Goal: Task Accomplishment & Management: Complete application form

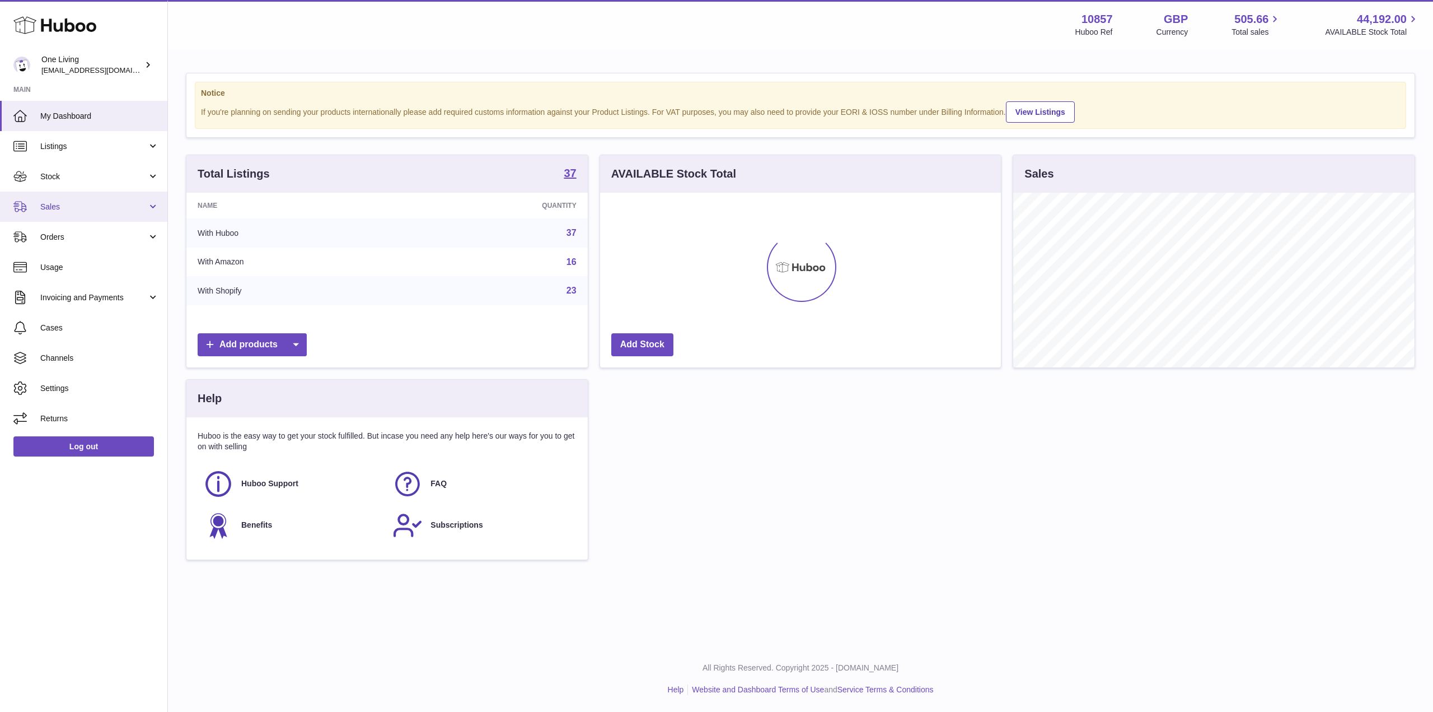
scroll to position [175, 401]
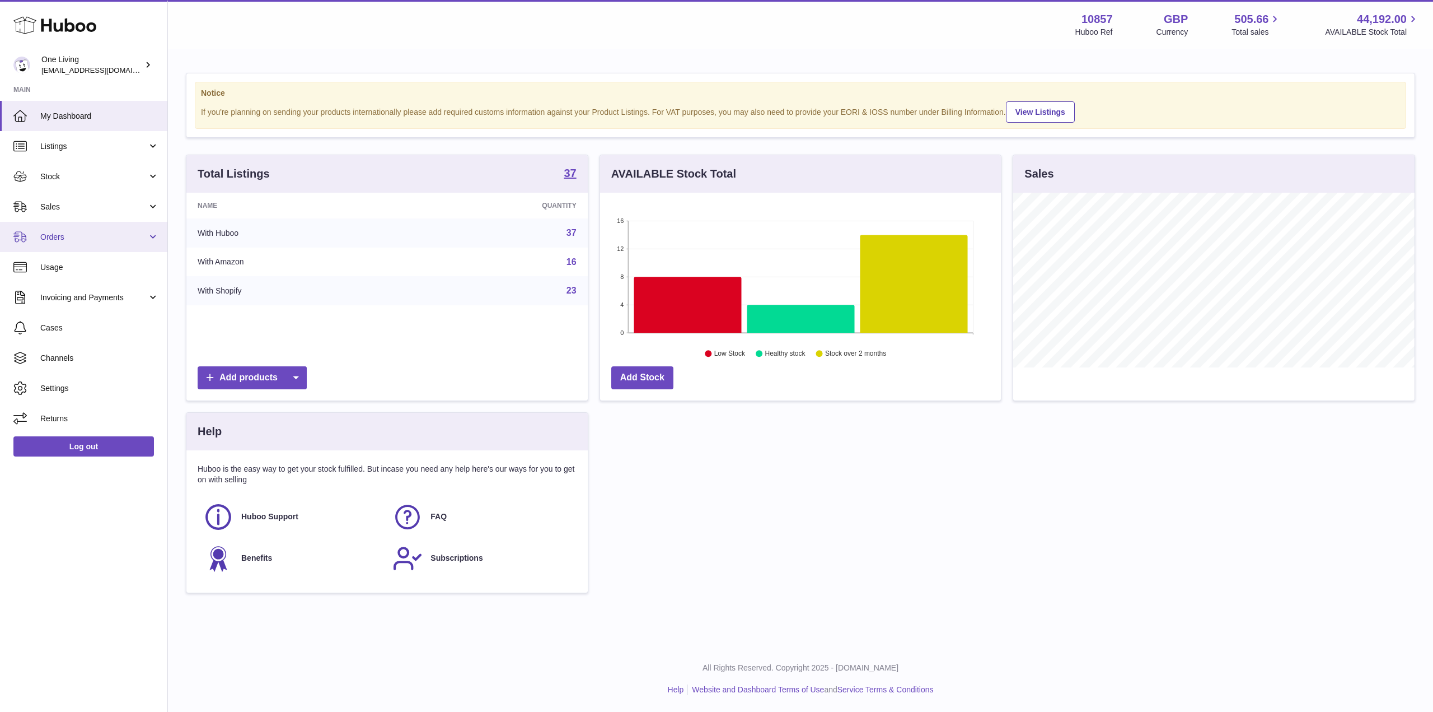
click at [88, 233] on span "Orders" at bounding box center [93, 237] width 107 height 11
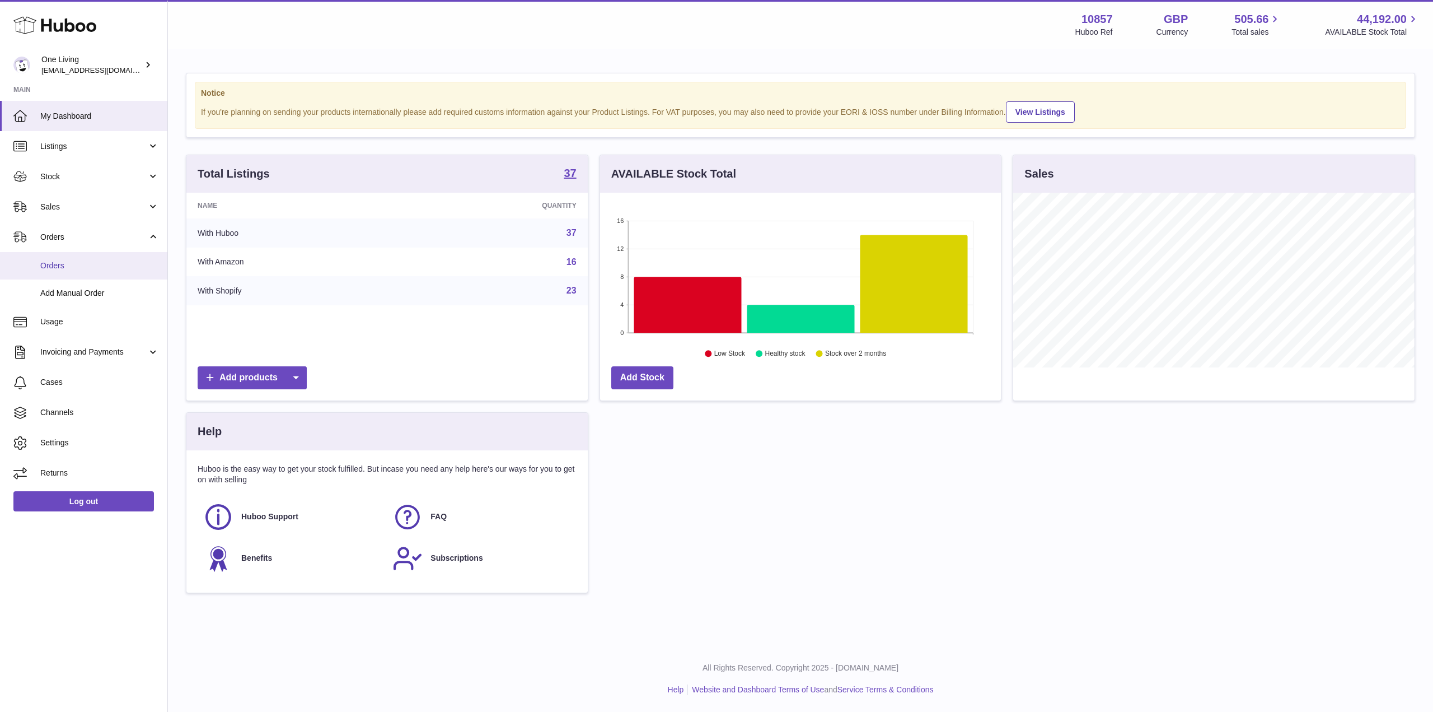
click at [97, 267] on span "Orders" at bounding box center [99, 265] width 119 height 11
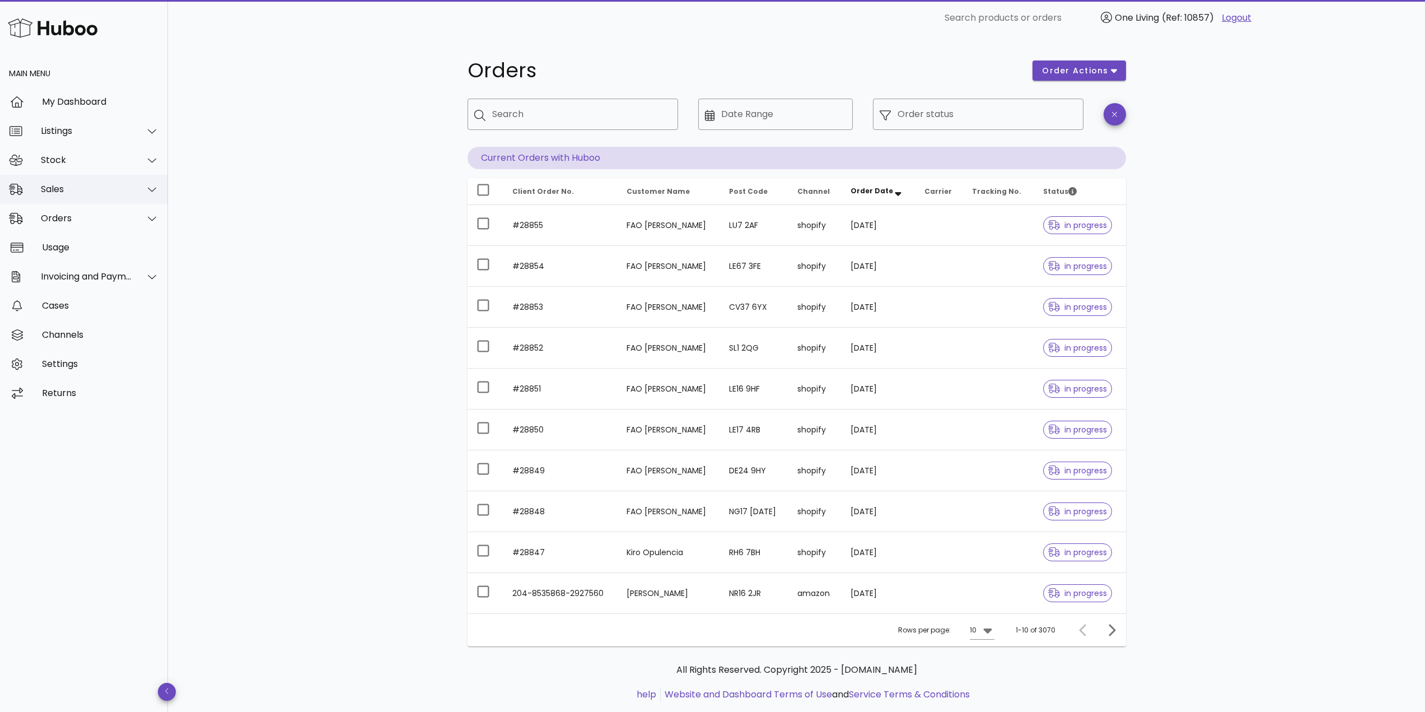
click at [84, 189] on div "Sales" at bounding box center [86, 189] width 91 height 11
click at [94, 241] on div "Add Manual Order" at bounding box center [99, 243] width 119 height 11
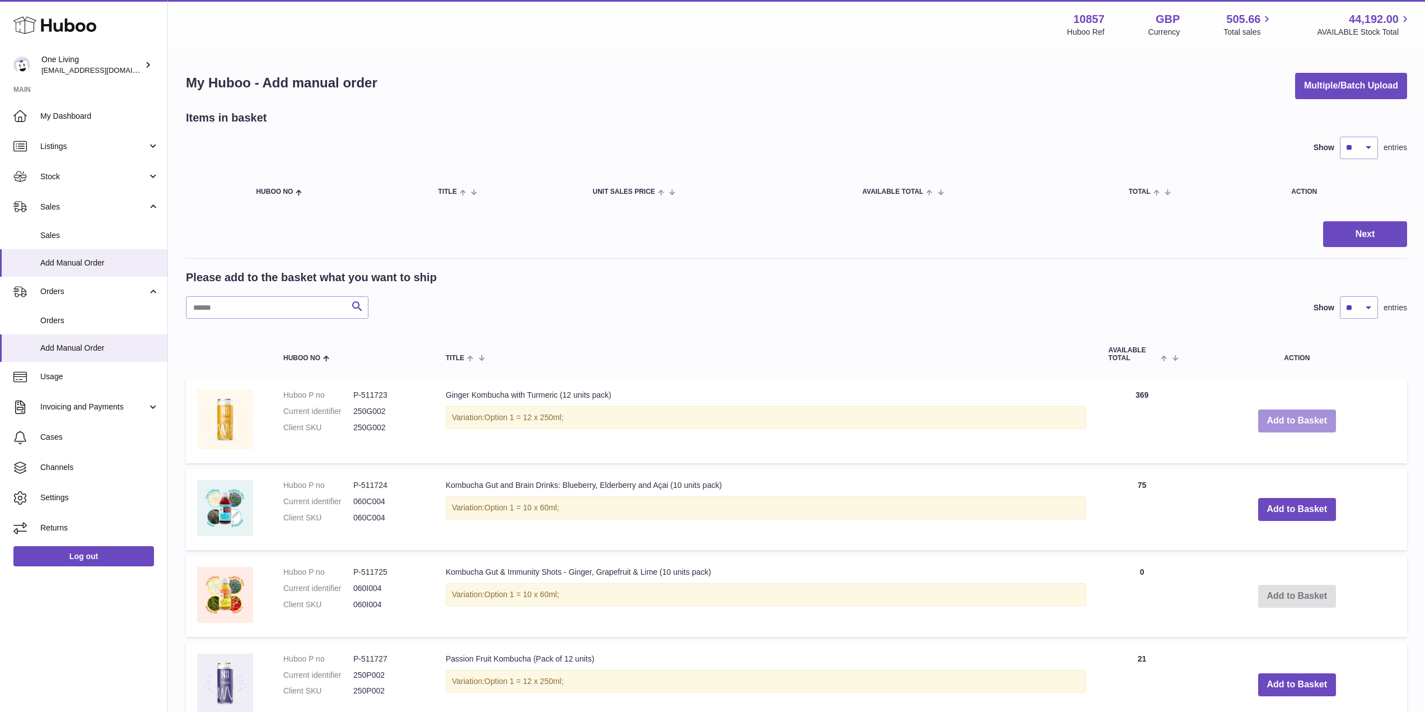
click at [1301, 418] on button "Add to Basket" at bounding box center [1297, 420] width 78 height 23
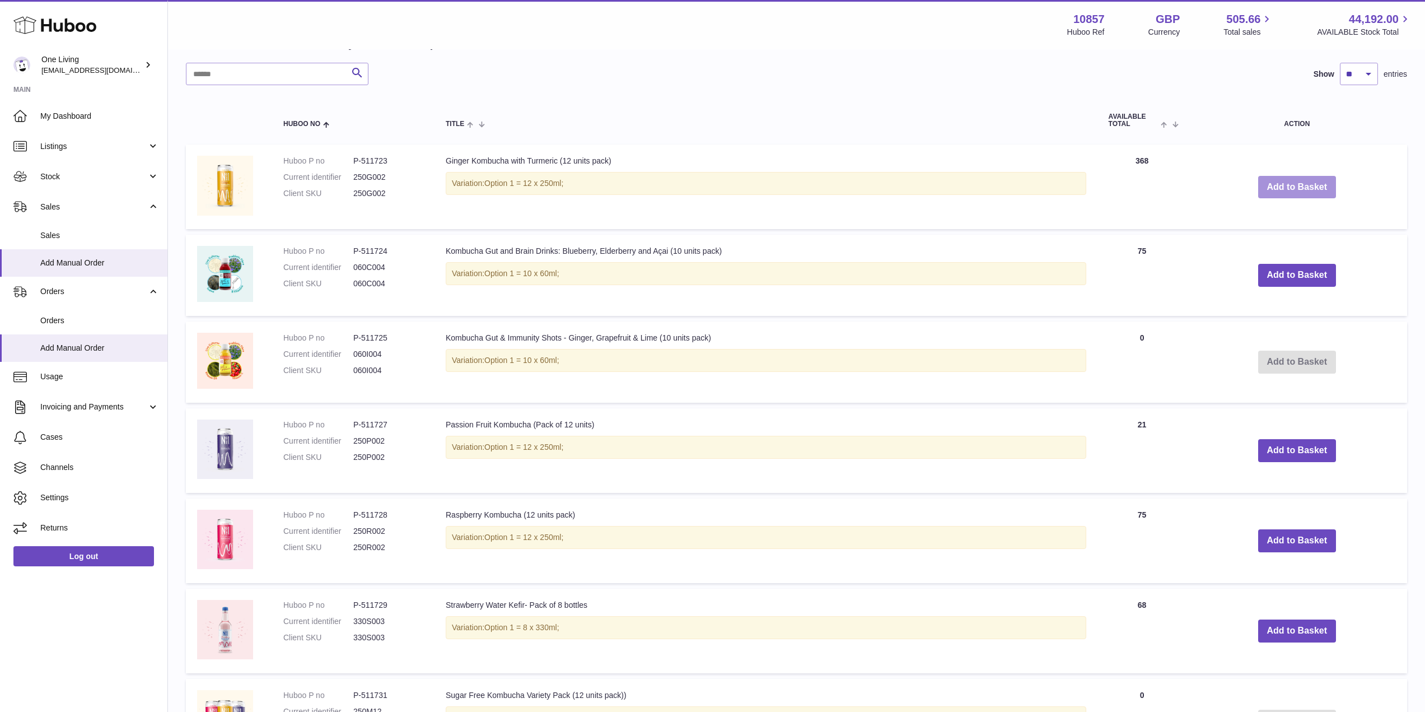
scroll to position [336, 0]
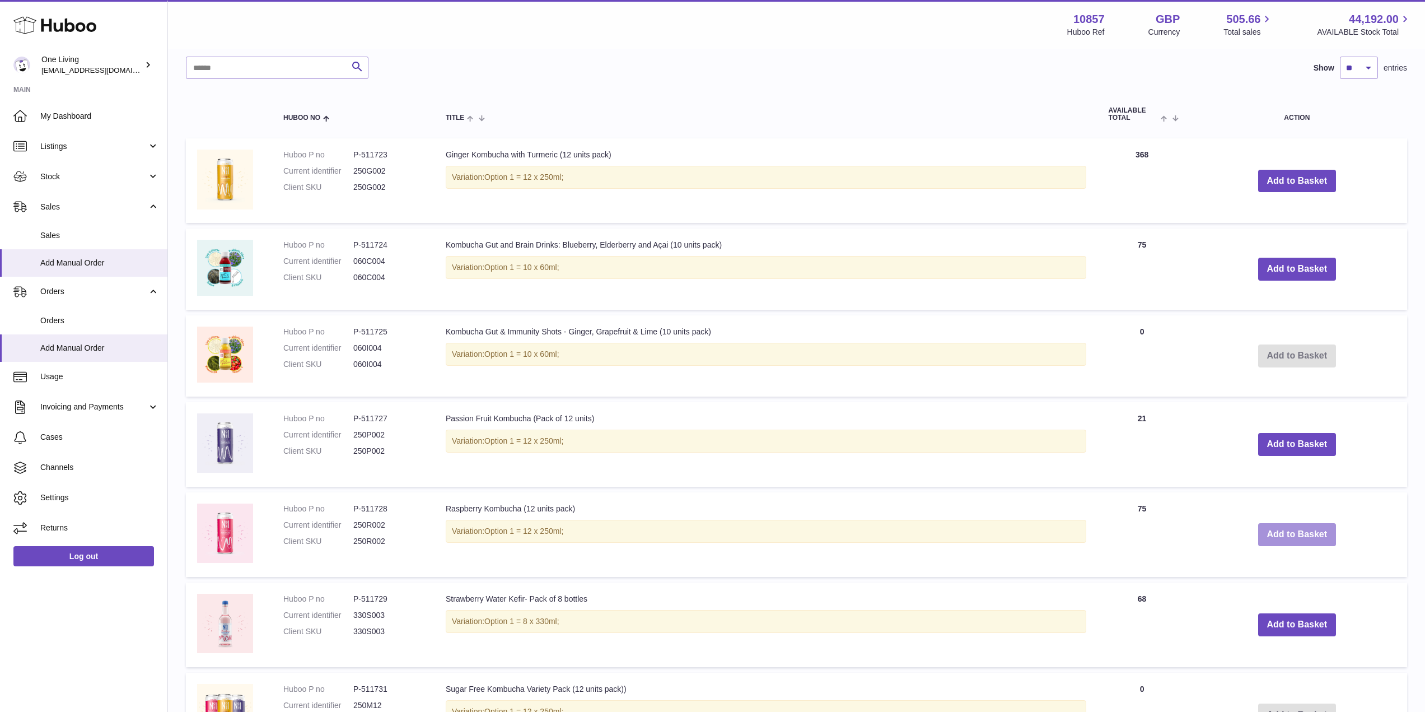
click at [1286, 535] on button "Add to Basket" at bounding box center [1297, 534] width 78 height 23
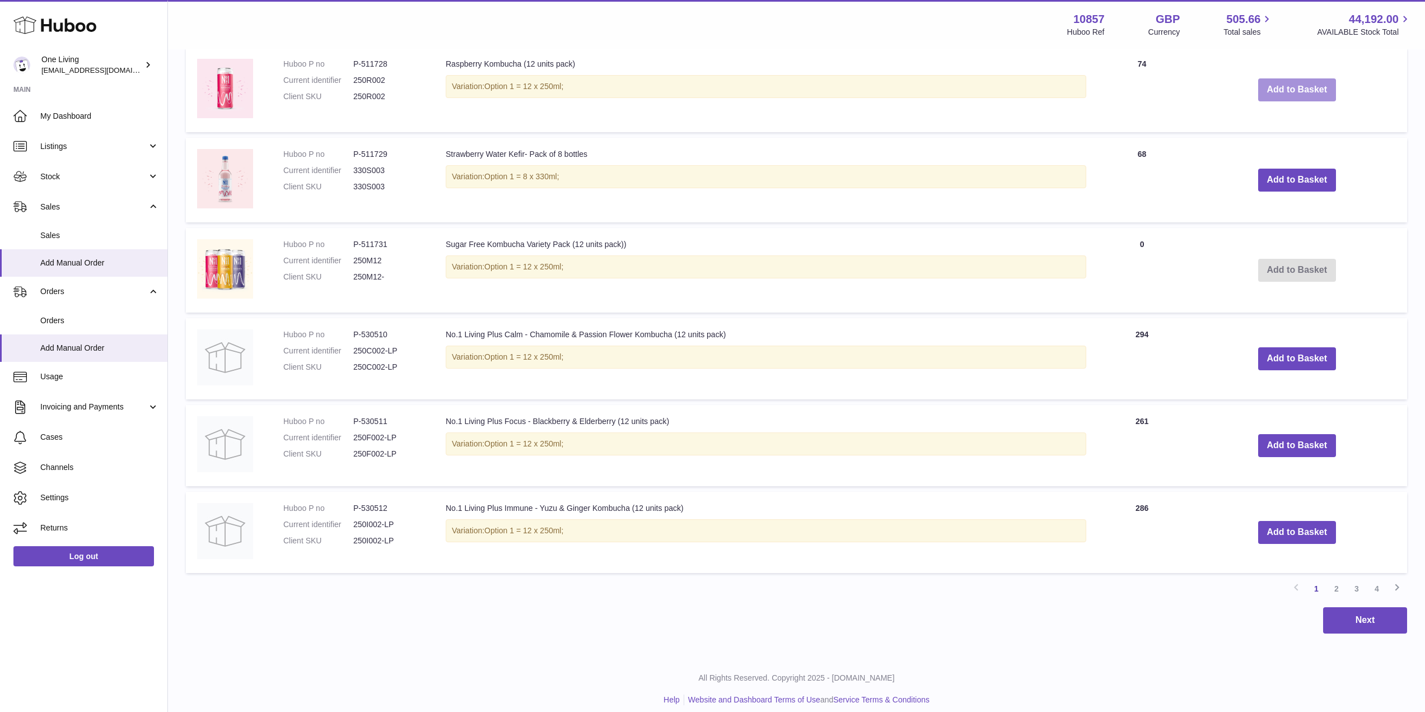
scroll to position [874, 0]
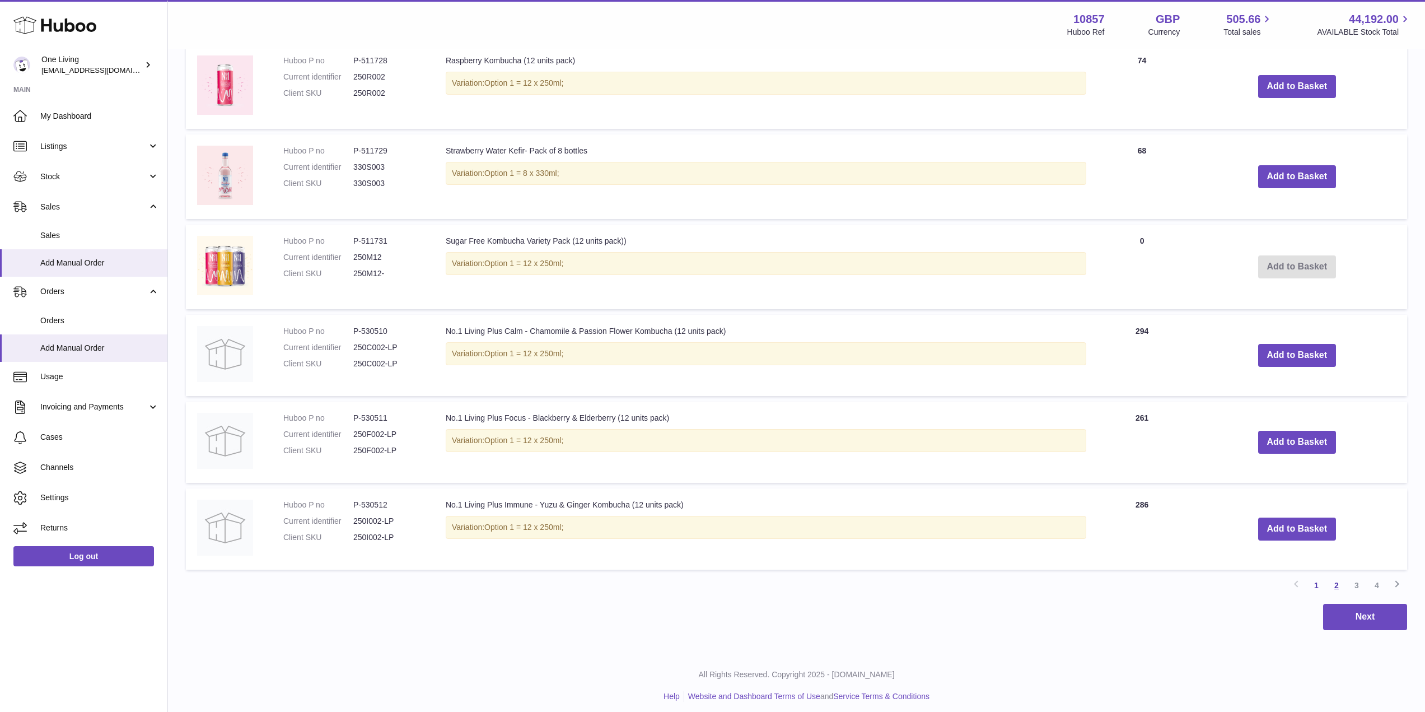
click at [1337, 582] on link "2" at bounding box center [1336, 585] width 20 height 20
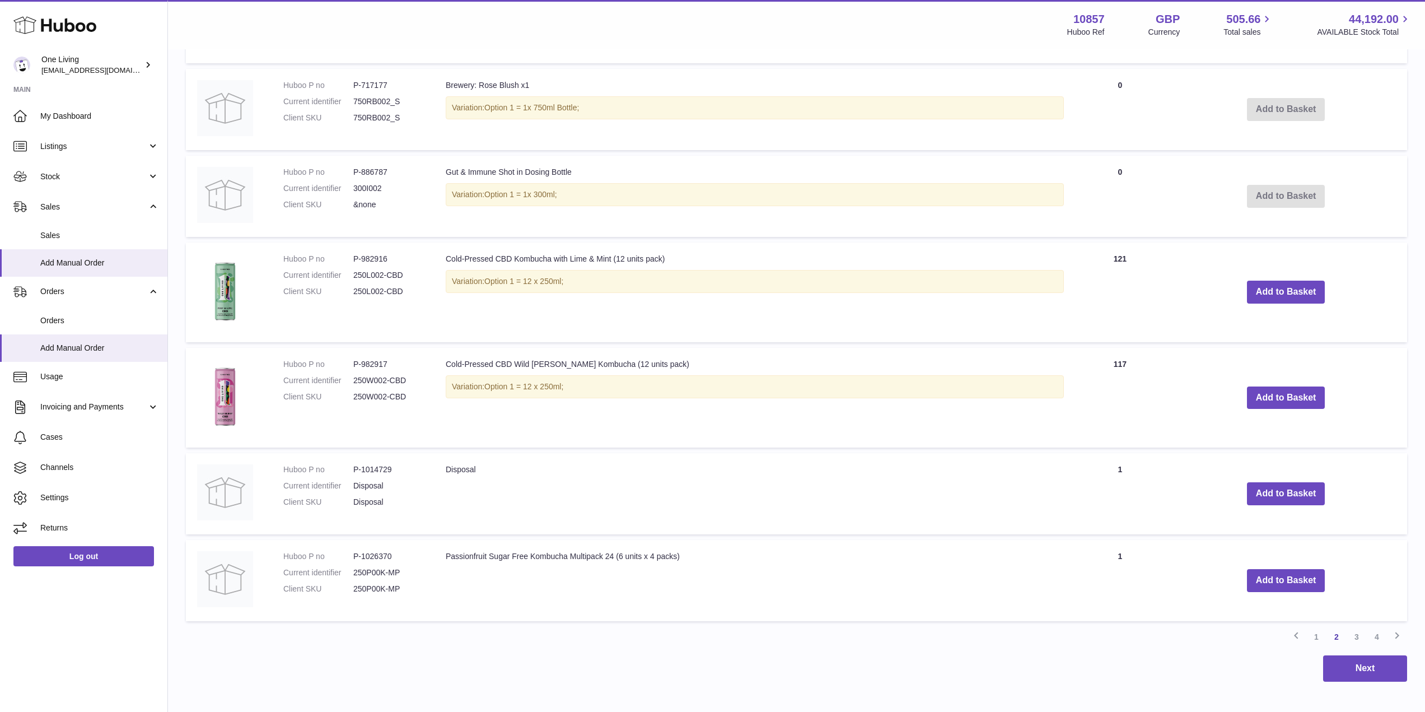
scroll to position [867, 0]
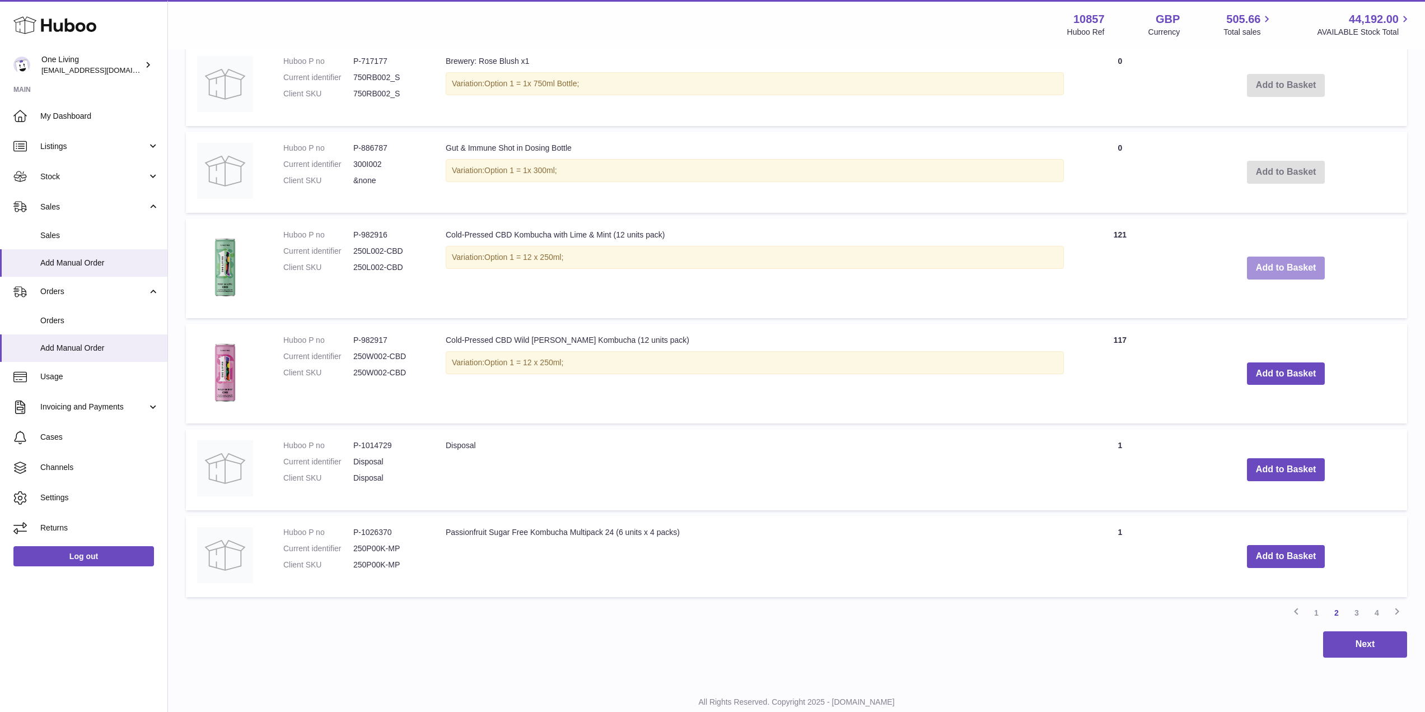
click at [1310, 267] on button "Add to Basket" at bounding box center [1286, 267] width 78 height 23
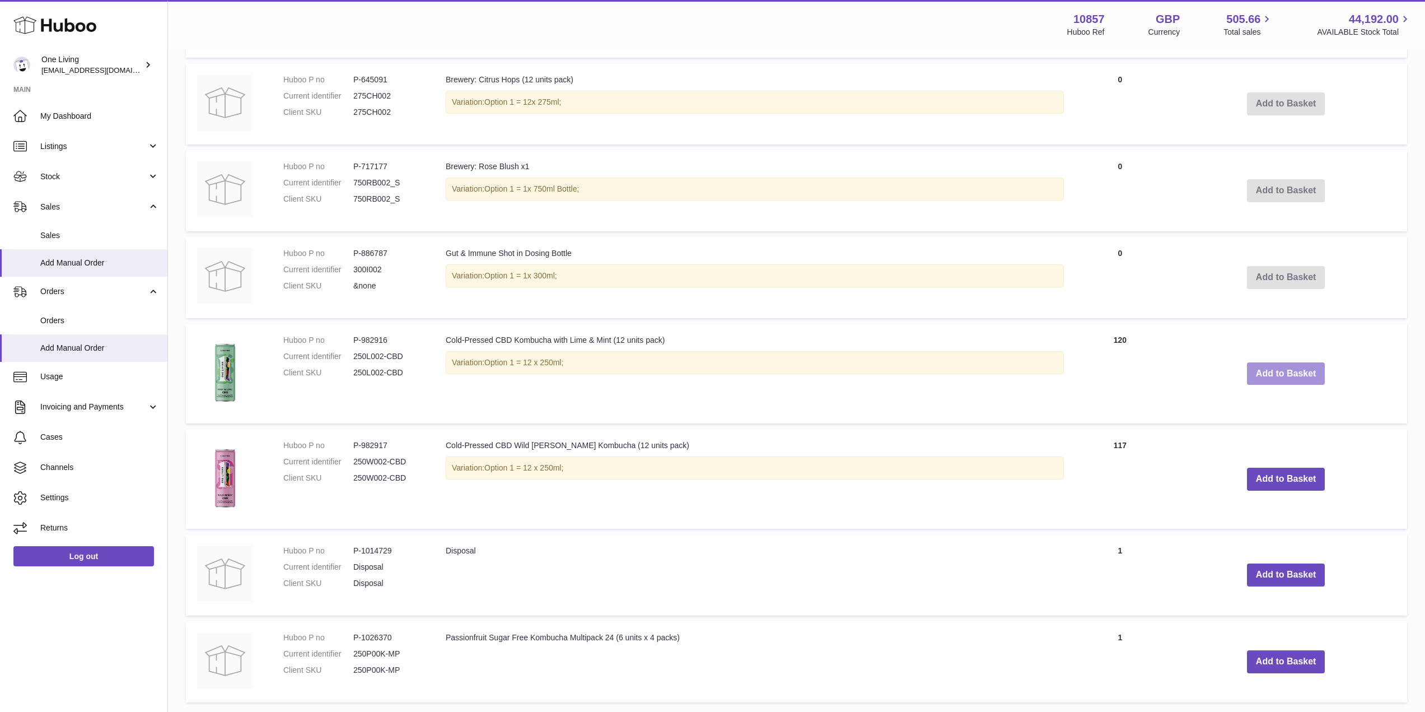
scroll to position [972, 0]
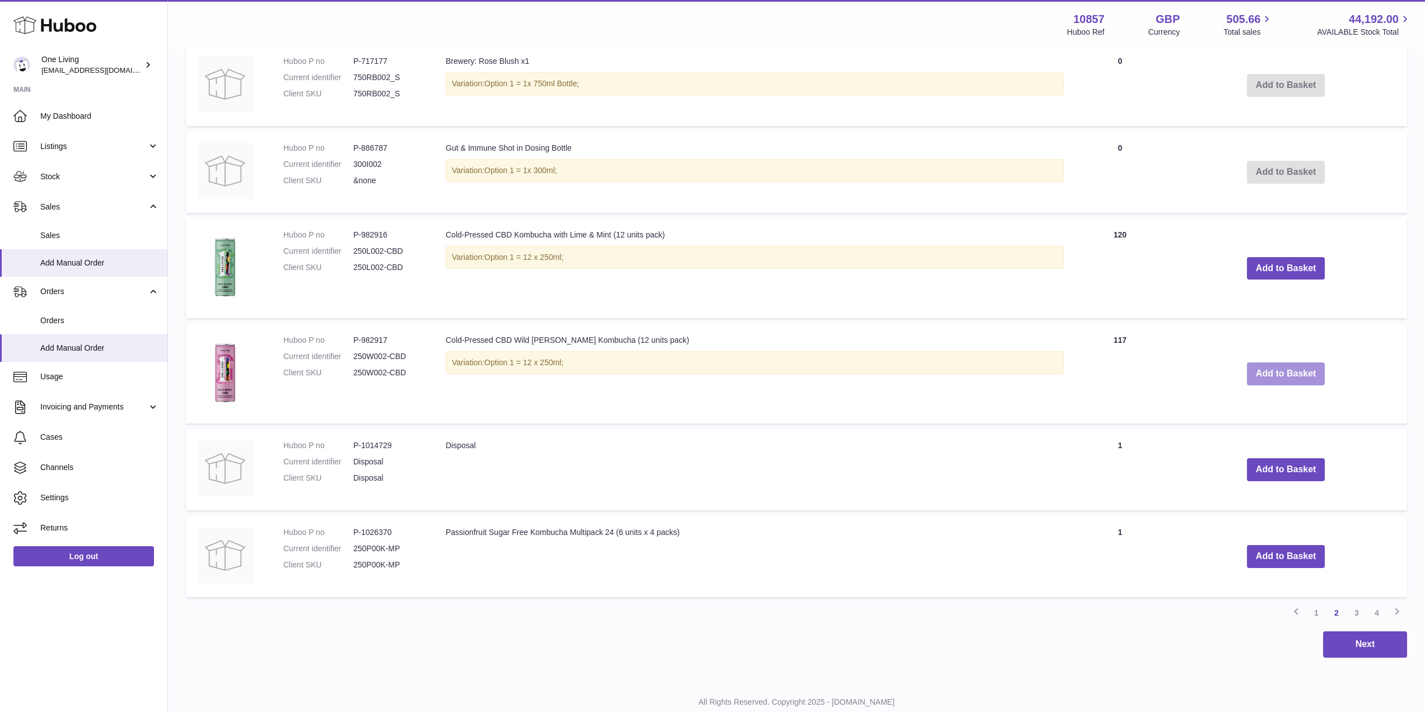
click at [1281, 377] on button "Add to Basket" at bounding box center [1286, 373] width 78 height 23
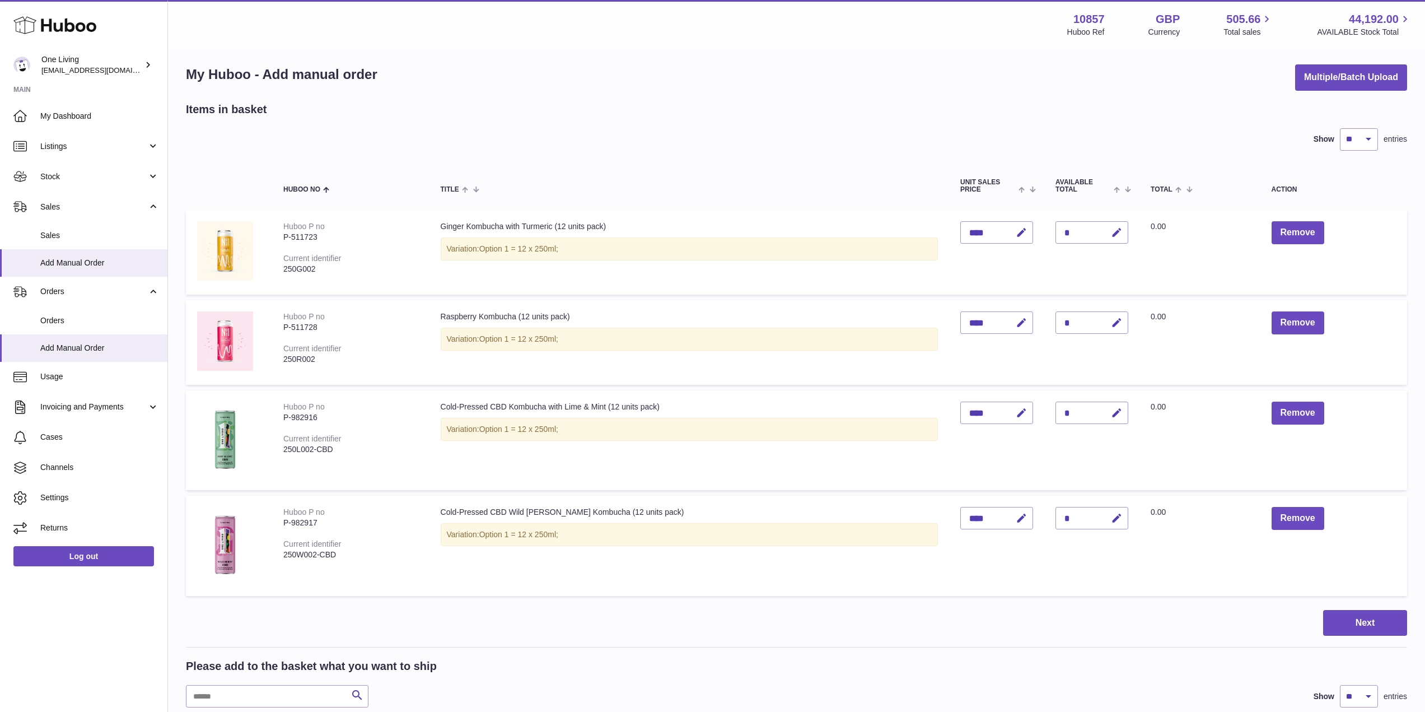
scroll to position [0, 0]
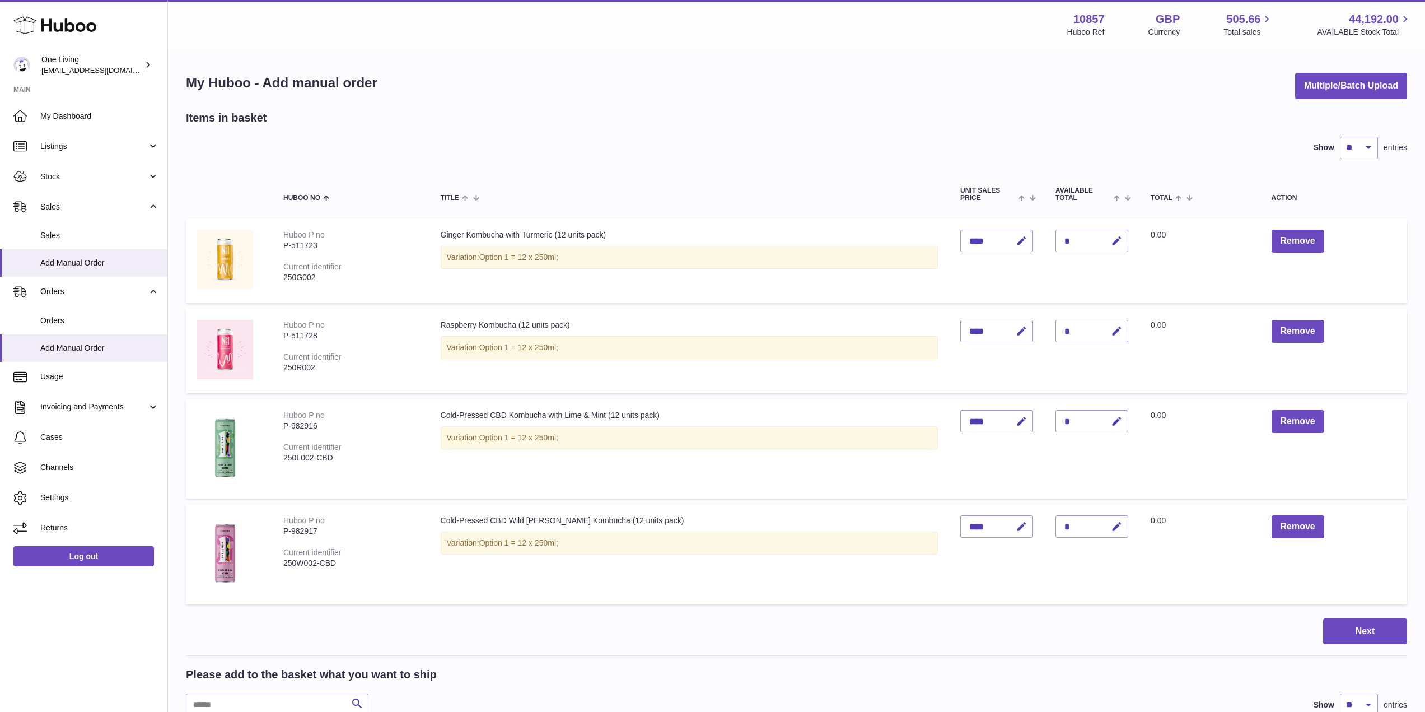
click at [1094, 223] on td "Quantity *" at bounding box center [1091, 260] width 95 height 85
click at [1111, 235] on icon "button" at bounding box center [1117, 241] width 12 height 12
drag, startPoint x: 1061, startPoint y: 240, endPoint x: 1039, endPoint y: 236, distance: 22.7
click at [1044, 236] on td "Quantity *" at bounding box center [1091, 260] width 95 height 85
type input "*"
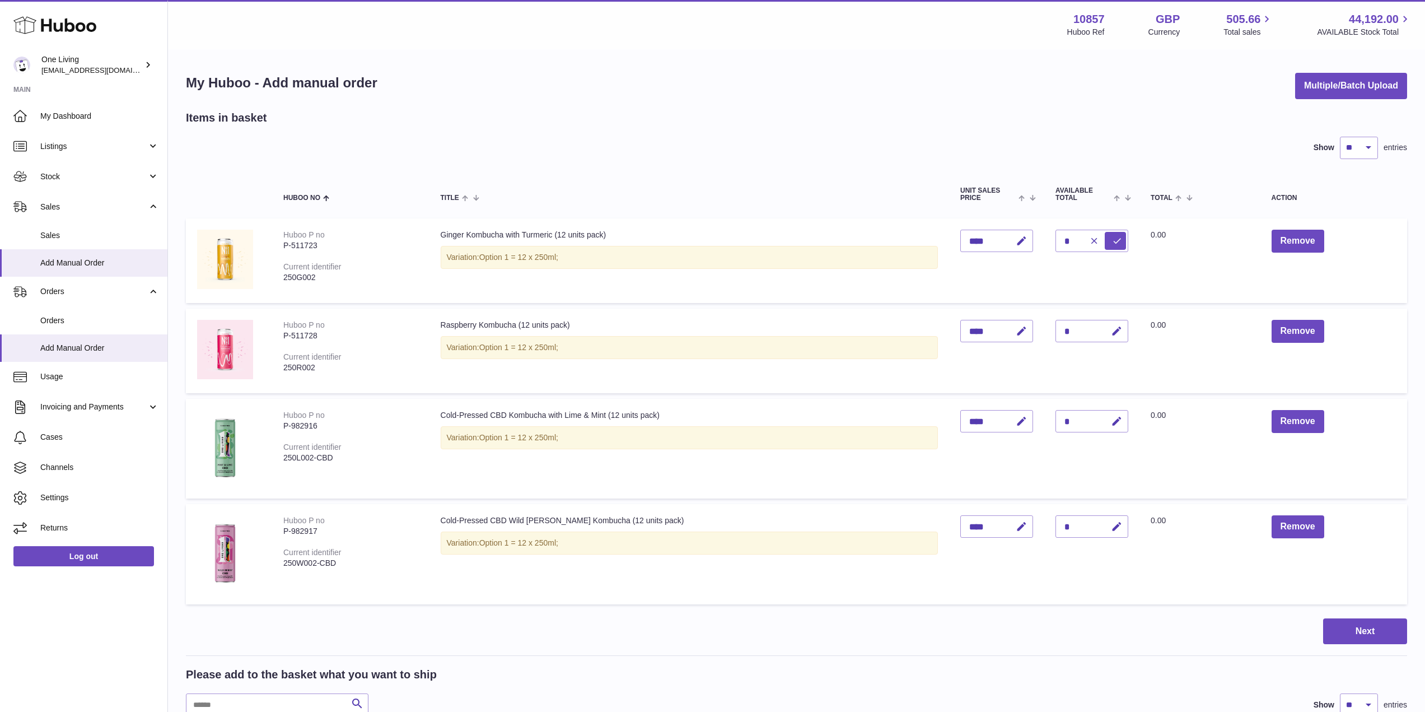
drag, startPoint x: 1066, startPoint y: 332, endPoint x: 1046, endPoint y: 336, distance: 20.5
click at [1055, 334] on div "*" at bounding box center [1091, 331] width 73 height 22
click at [1111, 335] on icon "button" at bounding box center [1117, 331] width 12 height 12
drag, startPoint x: 1053, startPoint y: 331, endPoint x: 1054, endPoint y: 343, distance: 11.8
click at [1055, 334] on input "*" at bounding box center [1091, 331] width 73 height 22
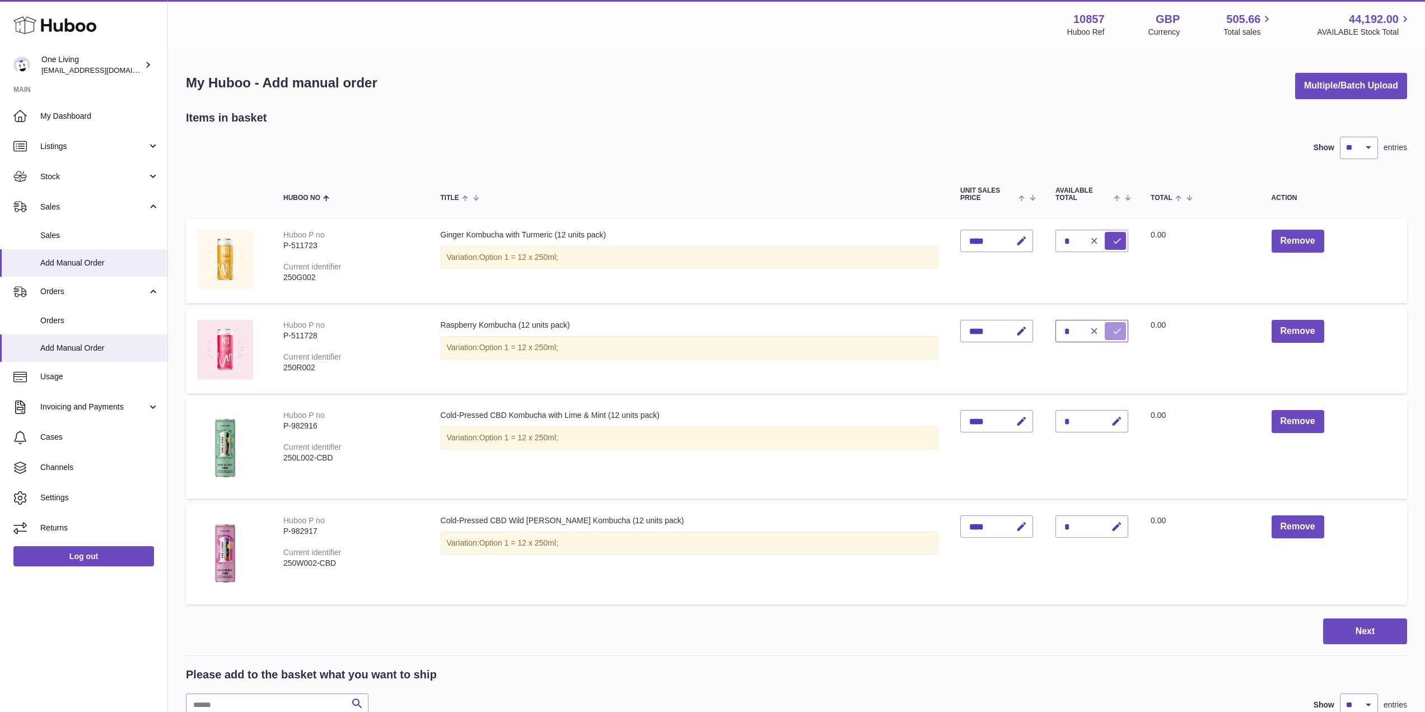
type input "*"
click at [1112, 334] on icon "submit" at bounding box center [1117, 331] width 10 height 10
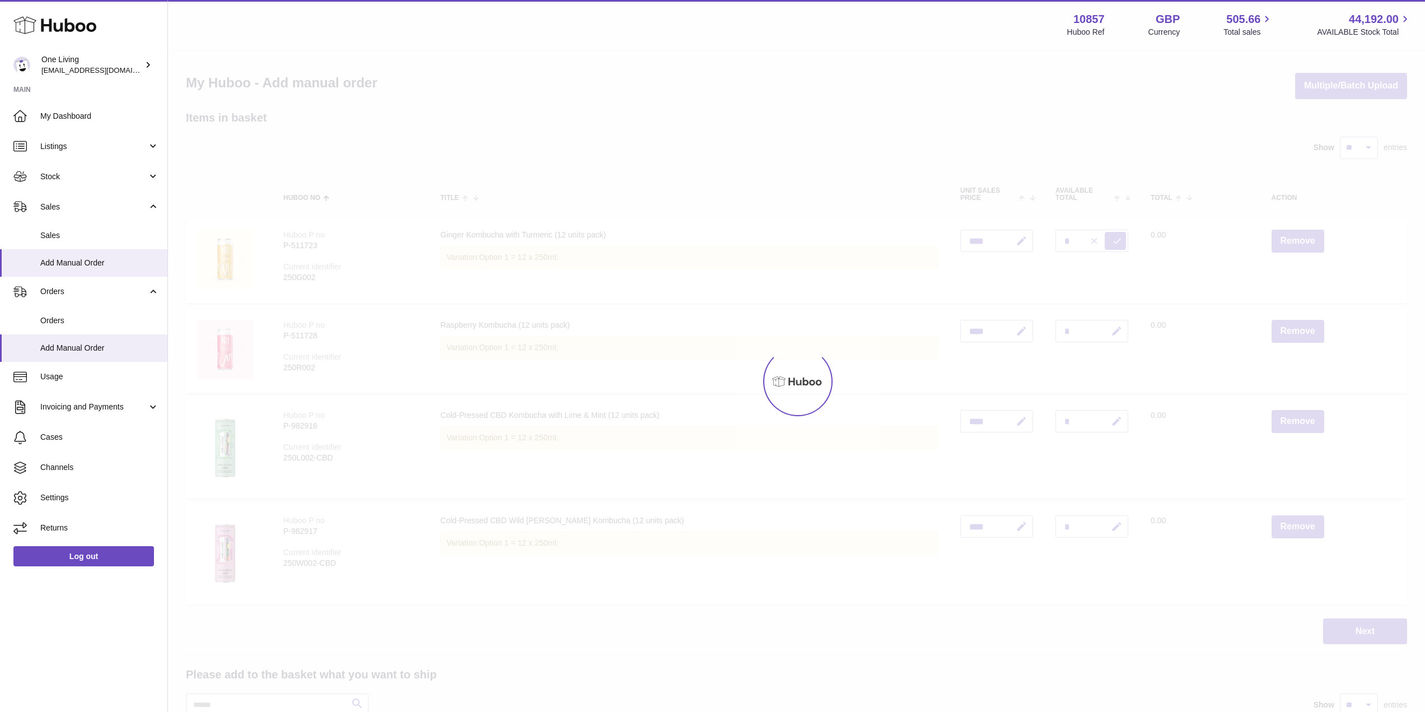
type input "*"
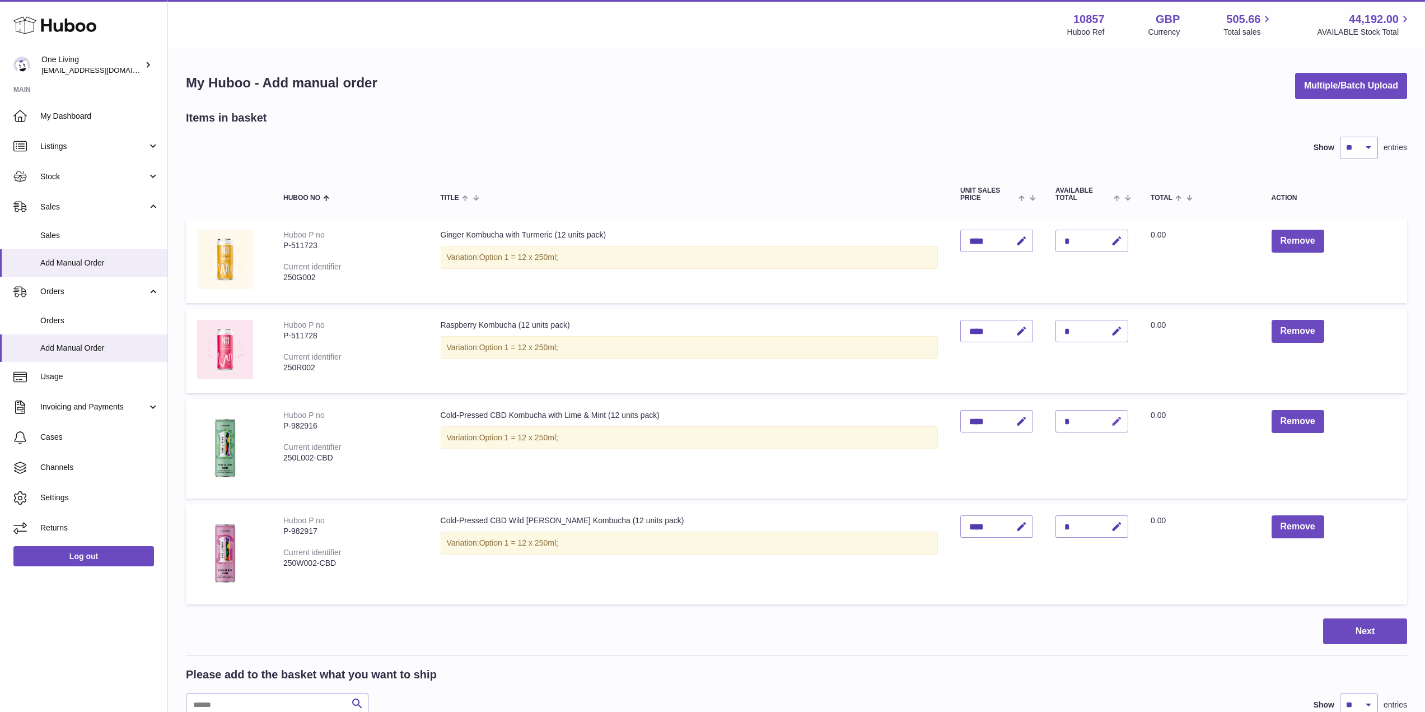
click at [1111, 421] on icon "button" at bounding box center [1117, 421] width 12 height 12
drag, startPoint x: 1060, startPoint y: 418, endPoint x: 1037, endPoint y: 429, distance: 25.5
click at [1044, 425] on td "Quantity *" at bounding box center [1091, 449] width 95 height 100
type input "*"
click at [1112, 419] on icon "submit" at bounding box center [1117, 421] width 10 height 10
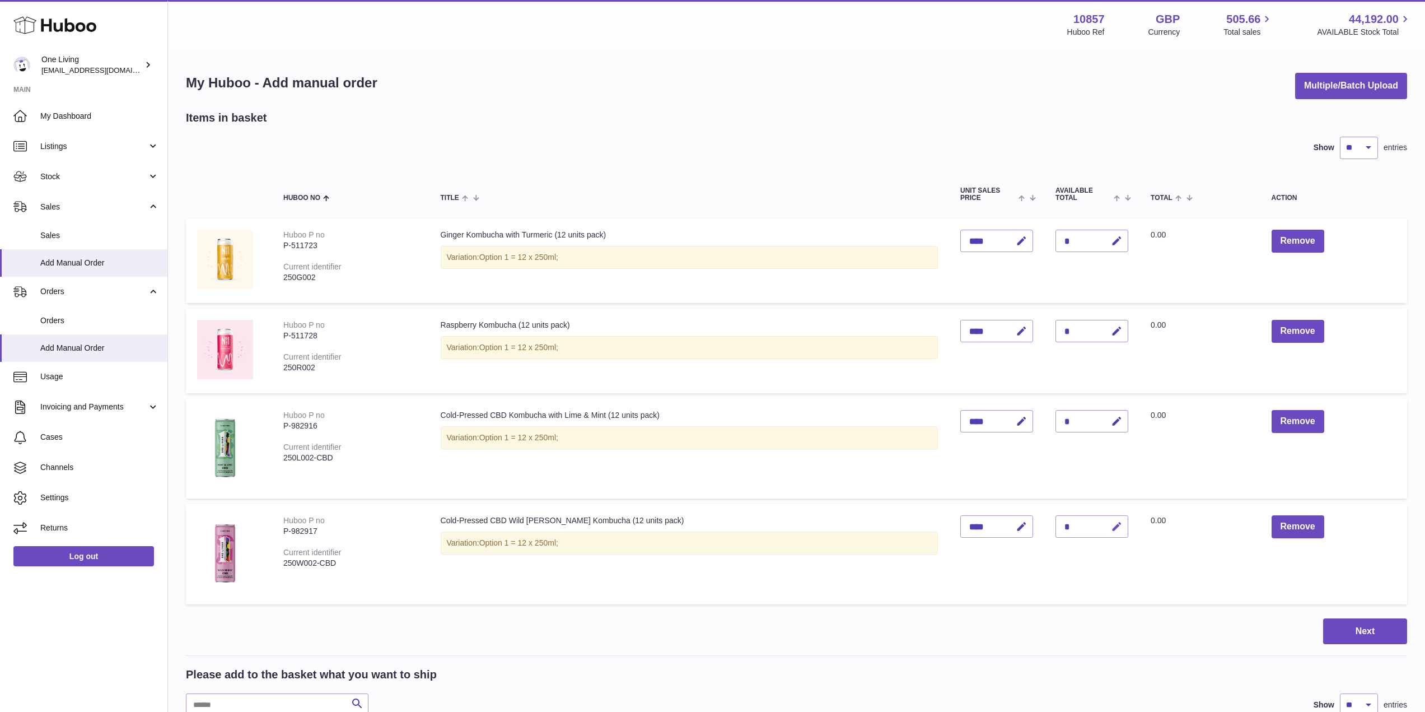
click at [1111, 525] on icon "button" at bounding box center [1117, 527] width 12 height 12
click at [1044, 544] on td "Quantity *" at bounding box center [1091, 554] width 95 height 100
type input "*"
click at [1112, 528] on icon "submit" at bounding box center [1117, 526] width 10 height 10
click at [1111, 244] on icon "button" at bounding box center [1117, 241] width 12 height 12
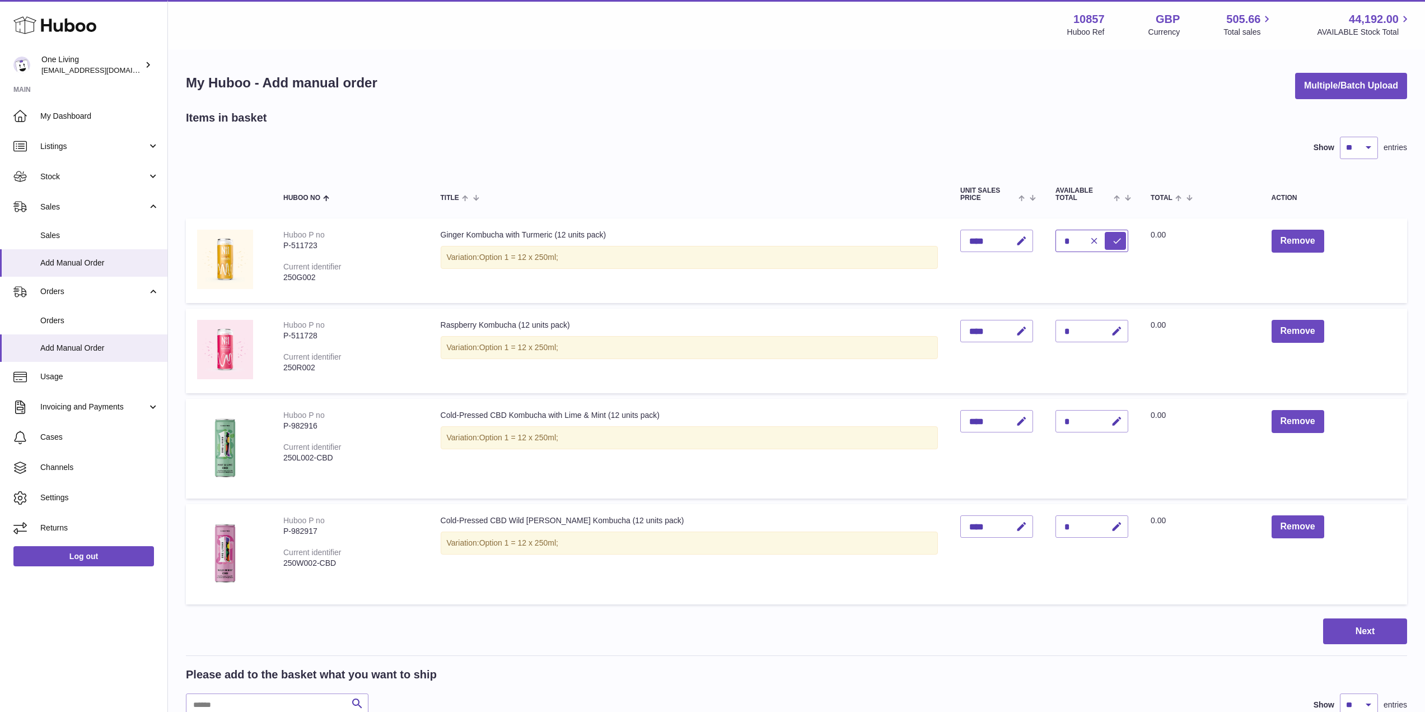
drag, startPoint x: 1054, startPoint y: 240, endPoint x: 1043, endPoint y: 246, distance: 12.3
click at [1055, 242] on input "*" at bounding box center [1091, 241] width 73 height 22
type input "*"
click at [1112, 240] on icon "submit" at bounding box center [1117, 241] width 10 height 10
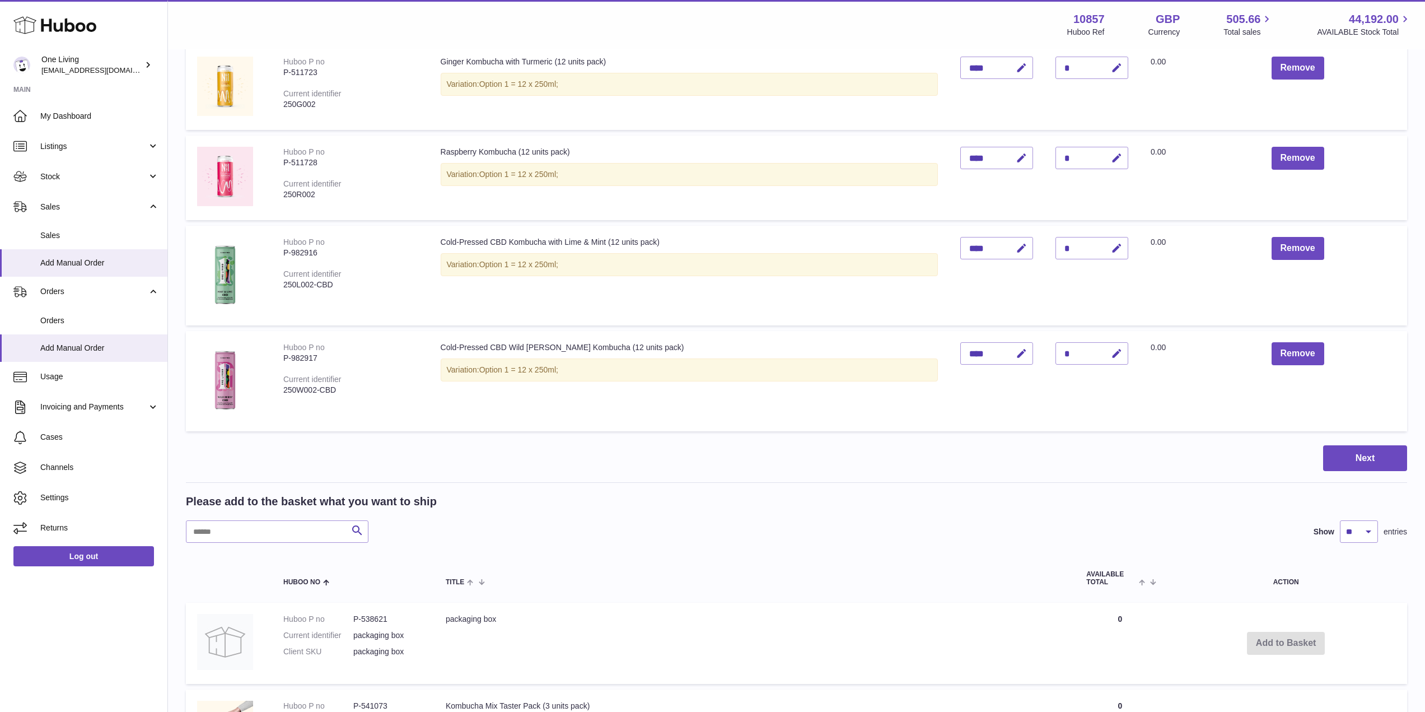
scroll to position [224, 0]
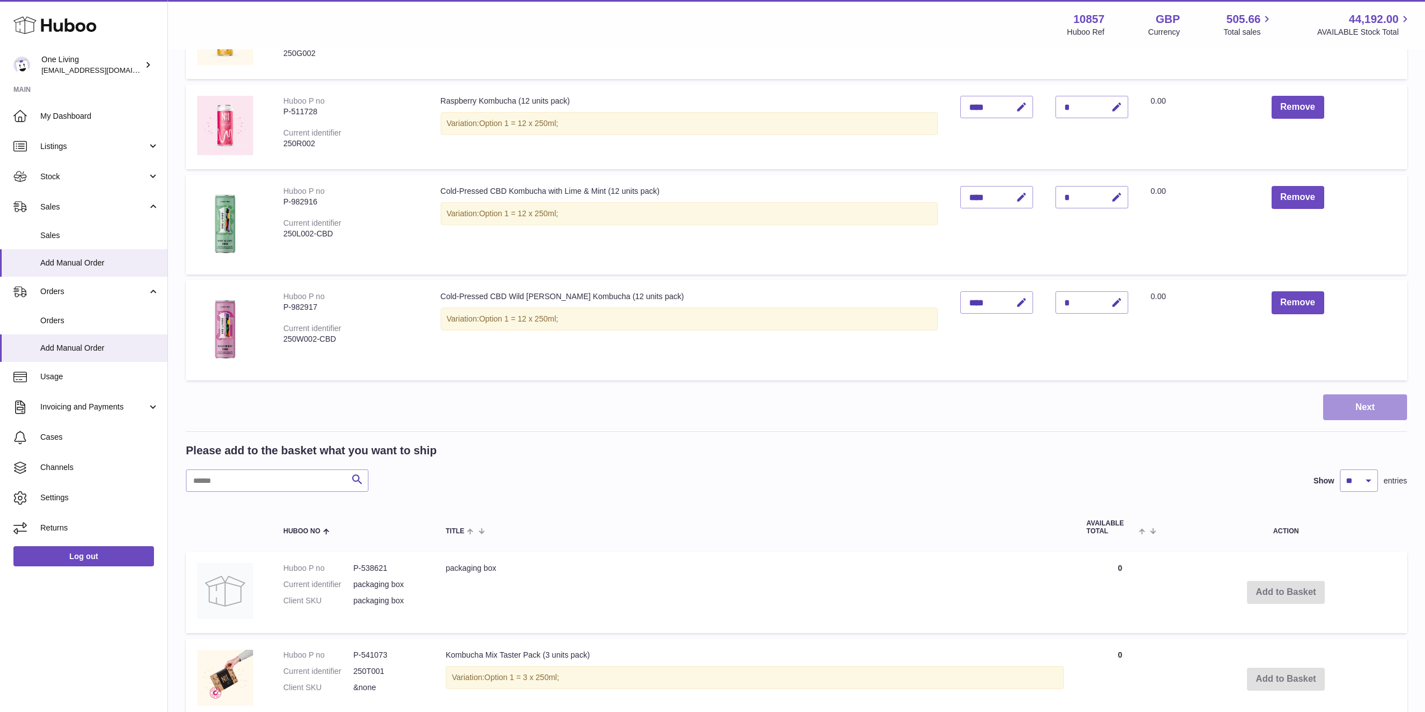
click at [1369, 416] on button "Next" at bounding box center [1365, 407] width 84 height 26
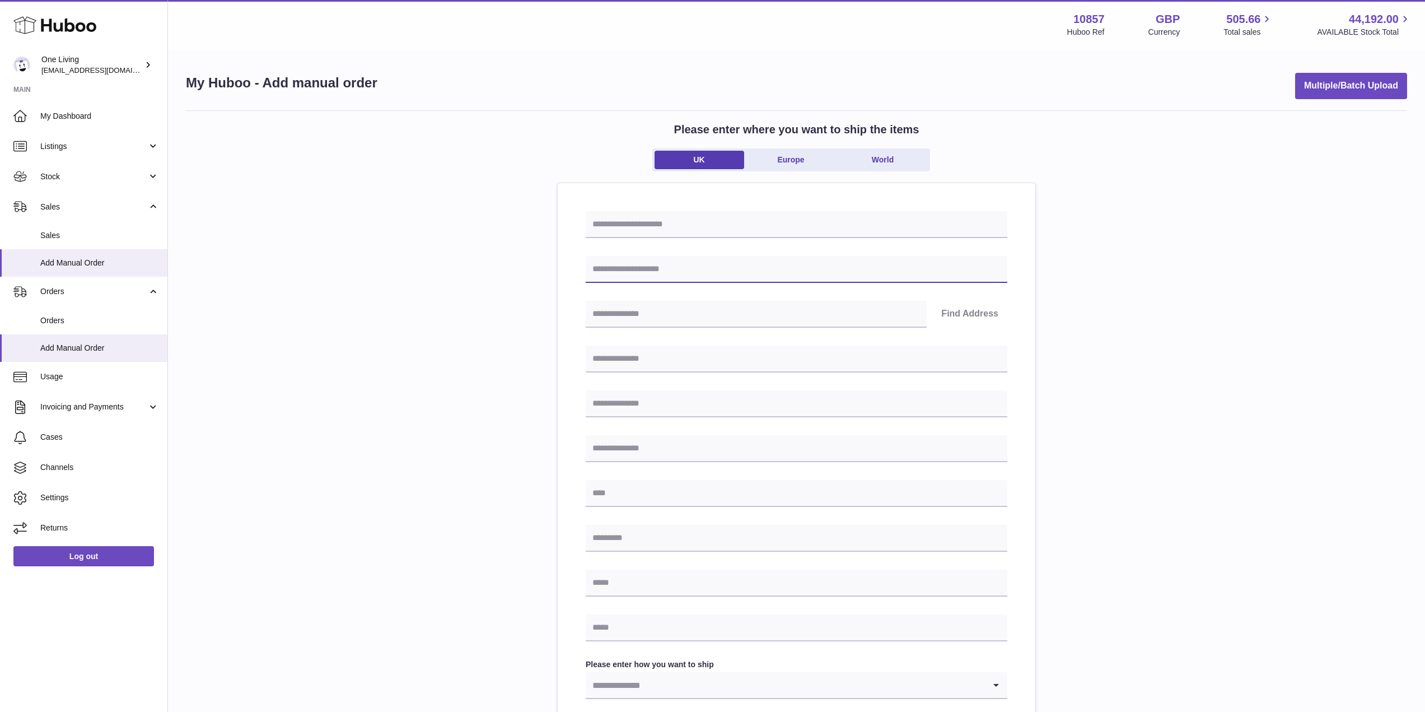
click at [701, 270] on input "text" at bounding box center [797, 269] width 422 height 27
type input "**********"
click at [681, 317] on input "text" at bounding box center [756, 314] width 341 height 27
paste input "******"
type input "******"
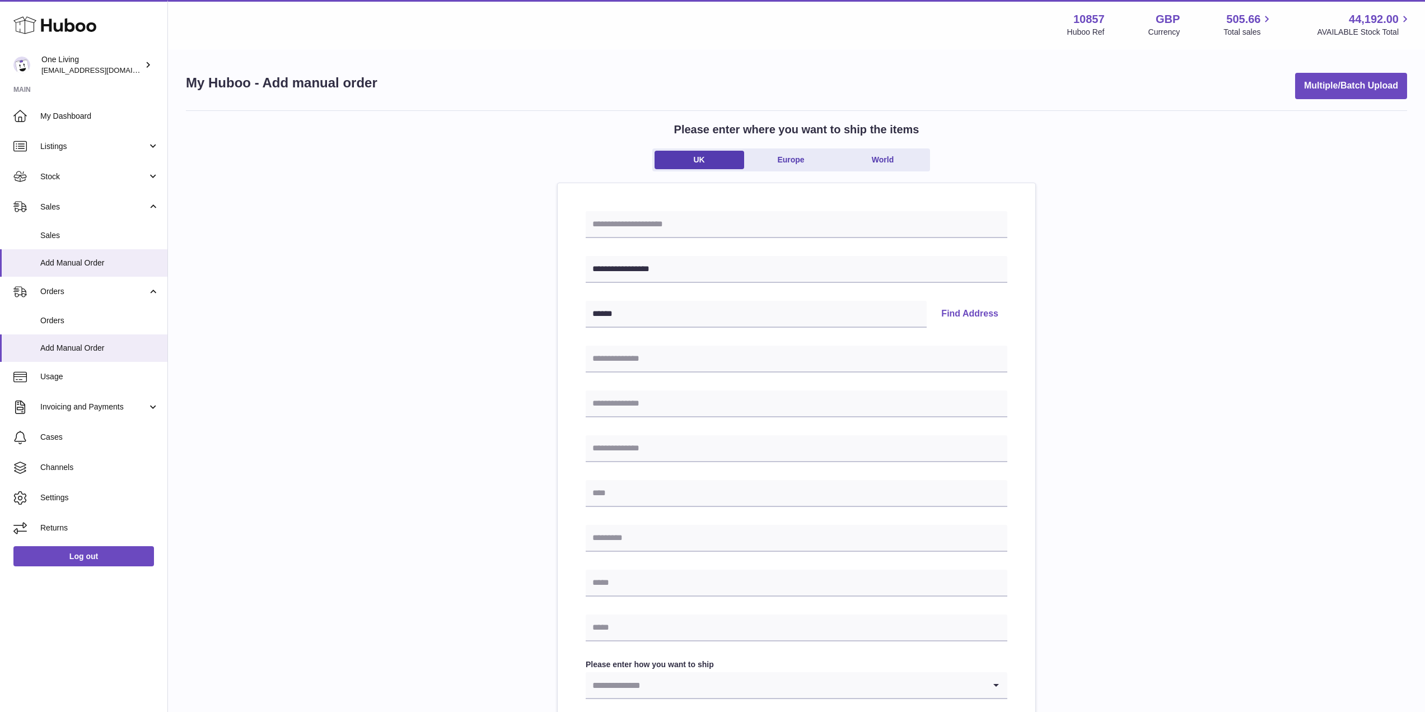
click at [967, 315] on button "Find Address" at bounding box center [969, 314] width 75 height 27
click at [738, 344] on select "**********" at bounding box center [797, 349] width 422 height 27
select select "**"
click at [586, 336] on select "**********" at bounding box center [797, 349] width 422 height 27
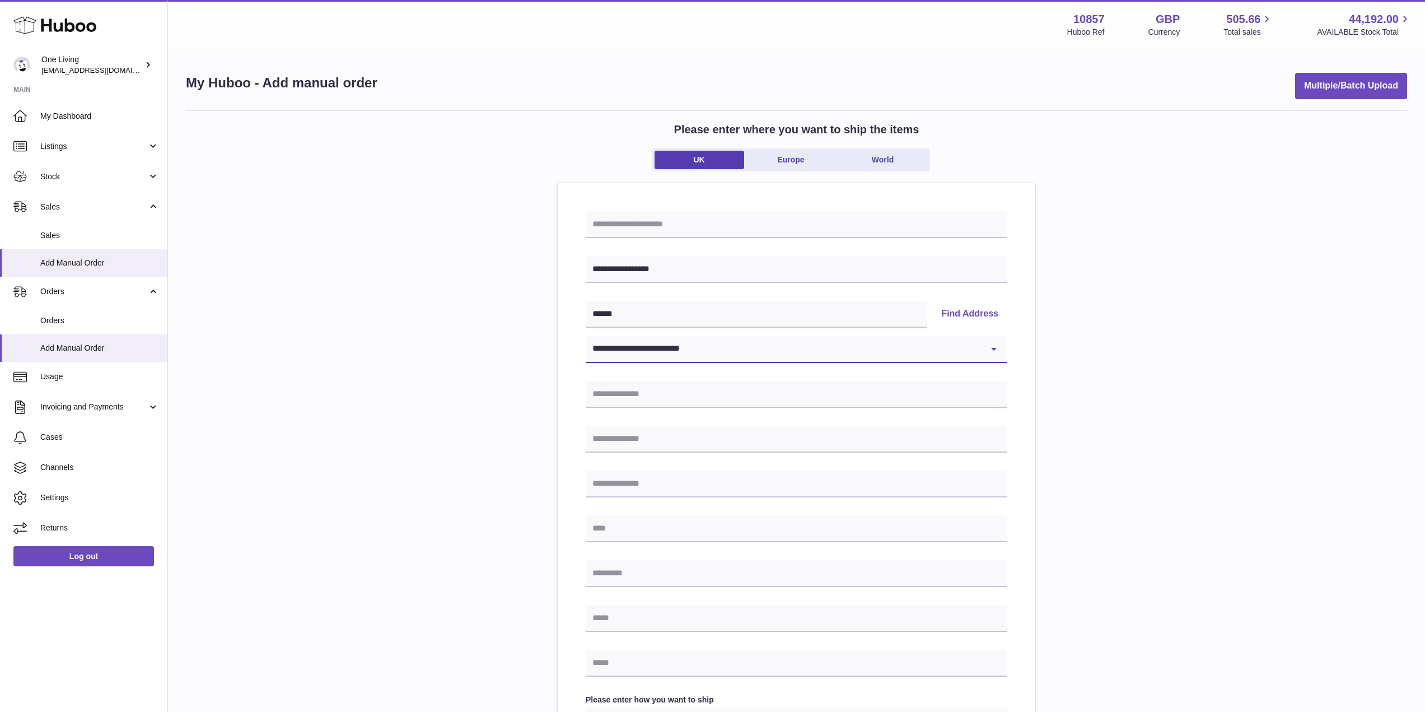
type input "*******"
type input "**********"
type input "******"
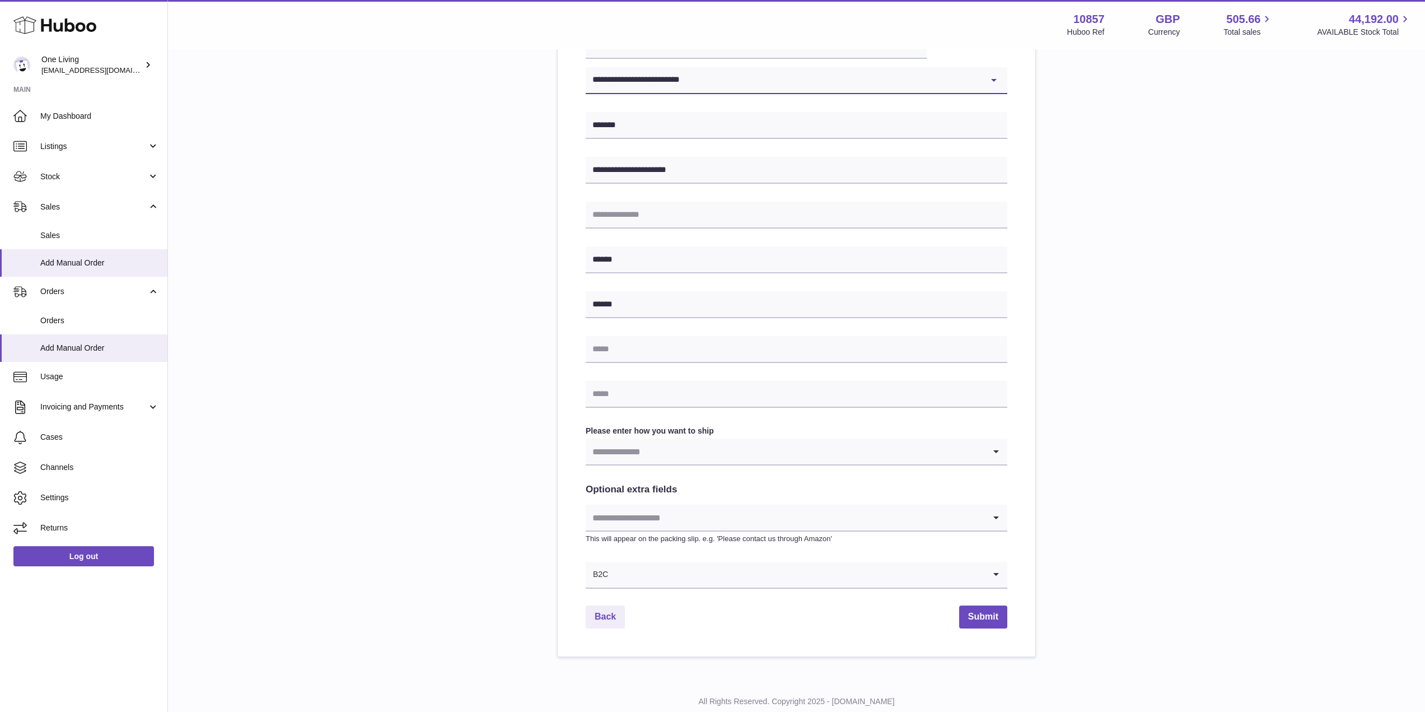
scroll to position [280, 0]
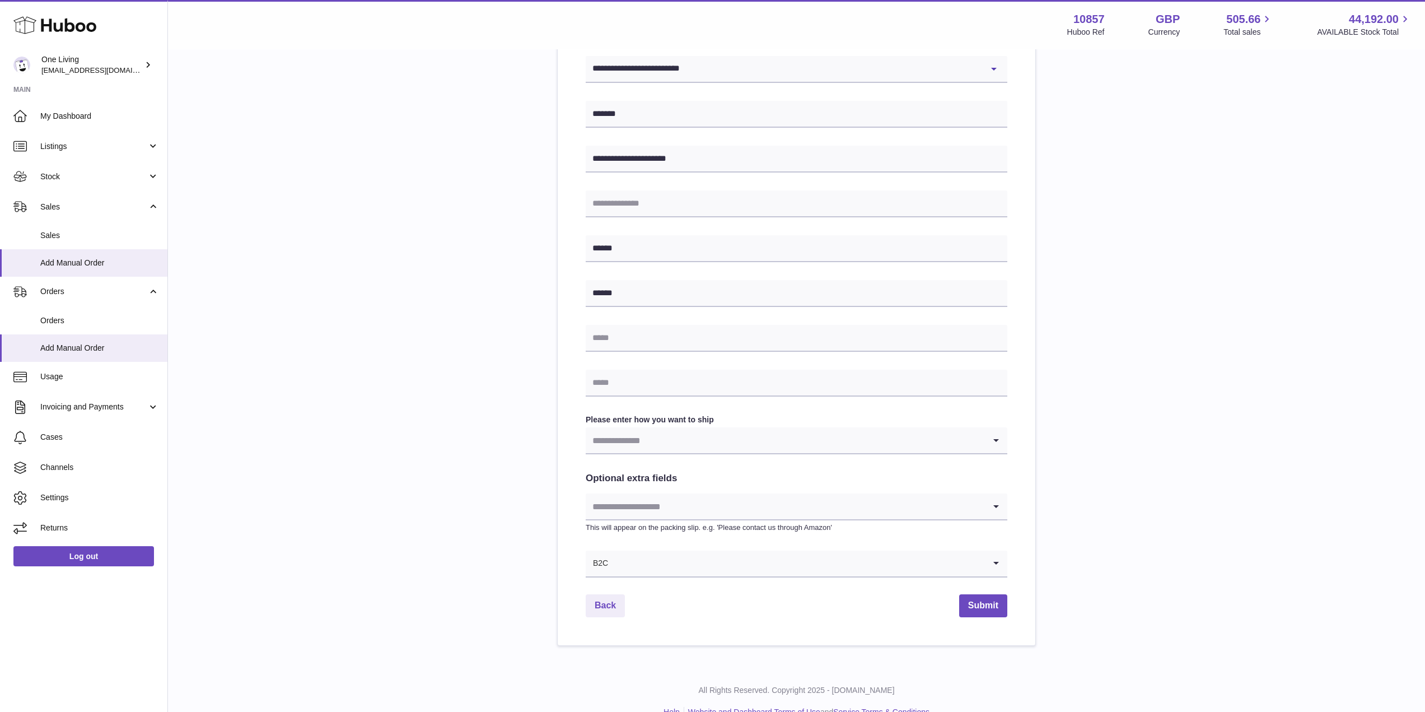
click at [706, 450] on input "Search for option" at bounding box center [785, 440] width 399 height 26
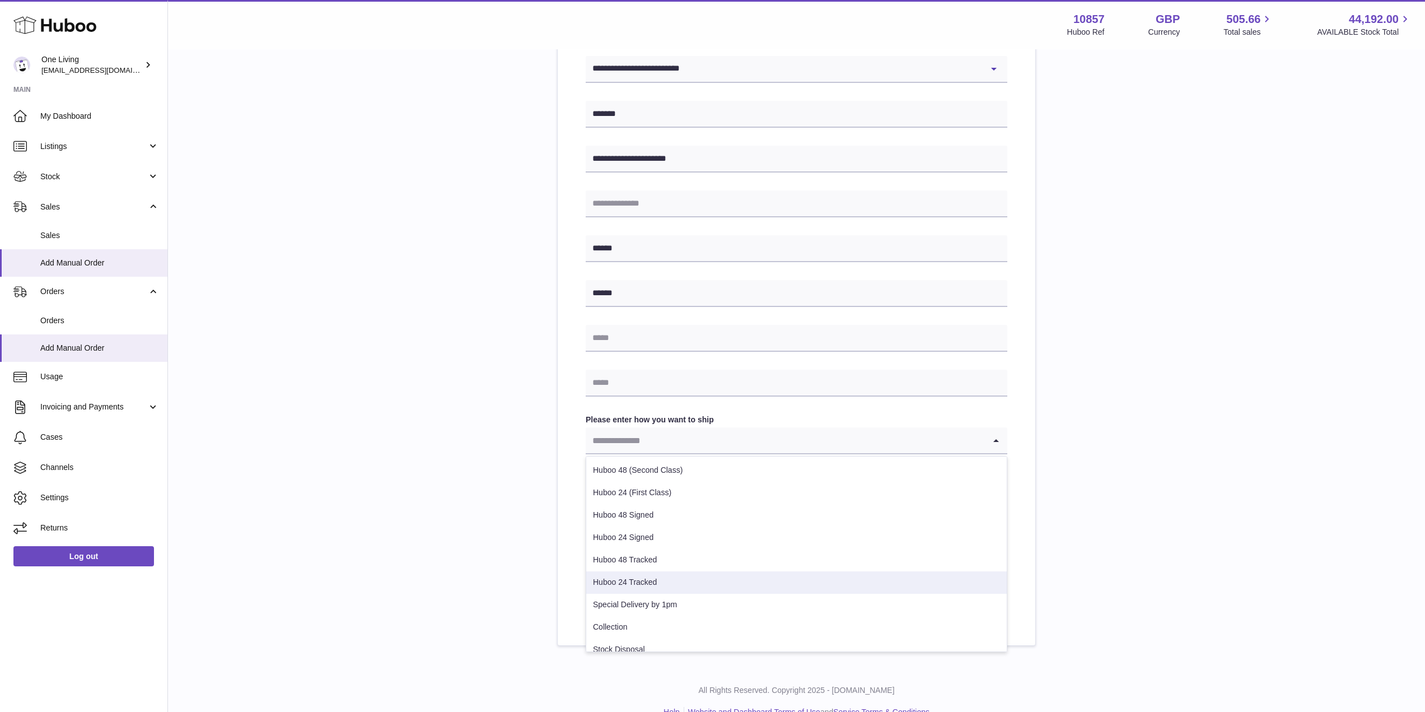
click at [707, 574] on li "Huboo 24 Tracked" at bounding box center [796, 582] width 420 height 22
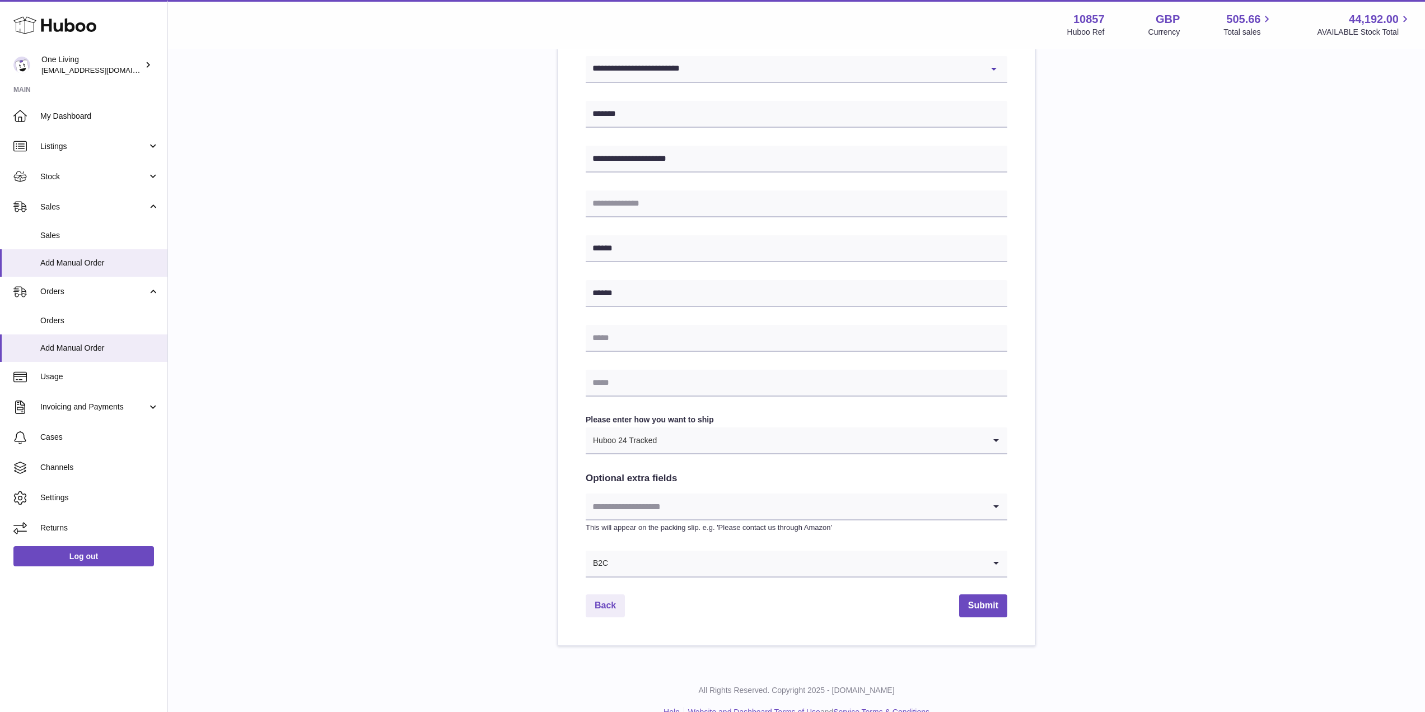
click at [935, 511] on input "Search for option" at bounding box center [785, 506] width 399 height 26
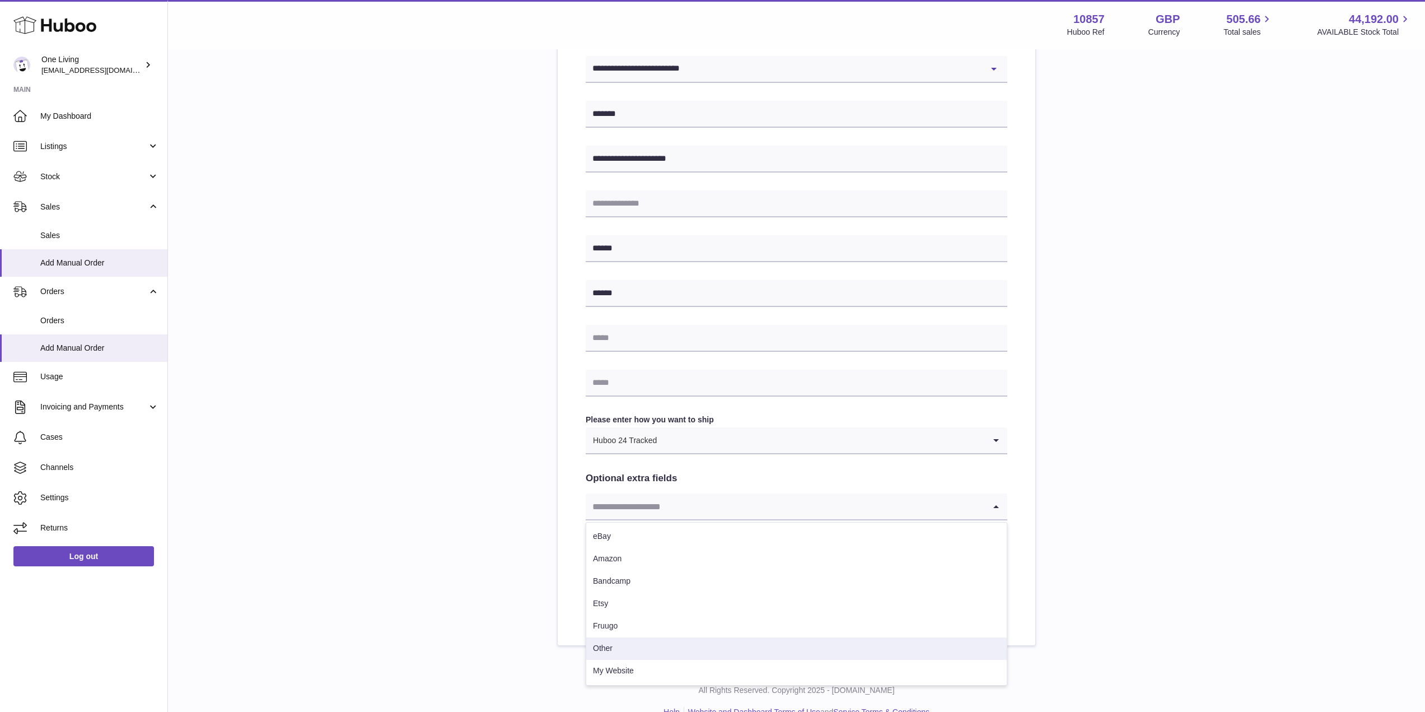
click at [774, 646] on li "Other" at bounding box center [796, 648] width 420 height 22
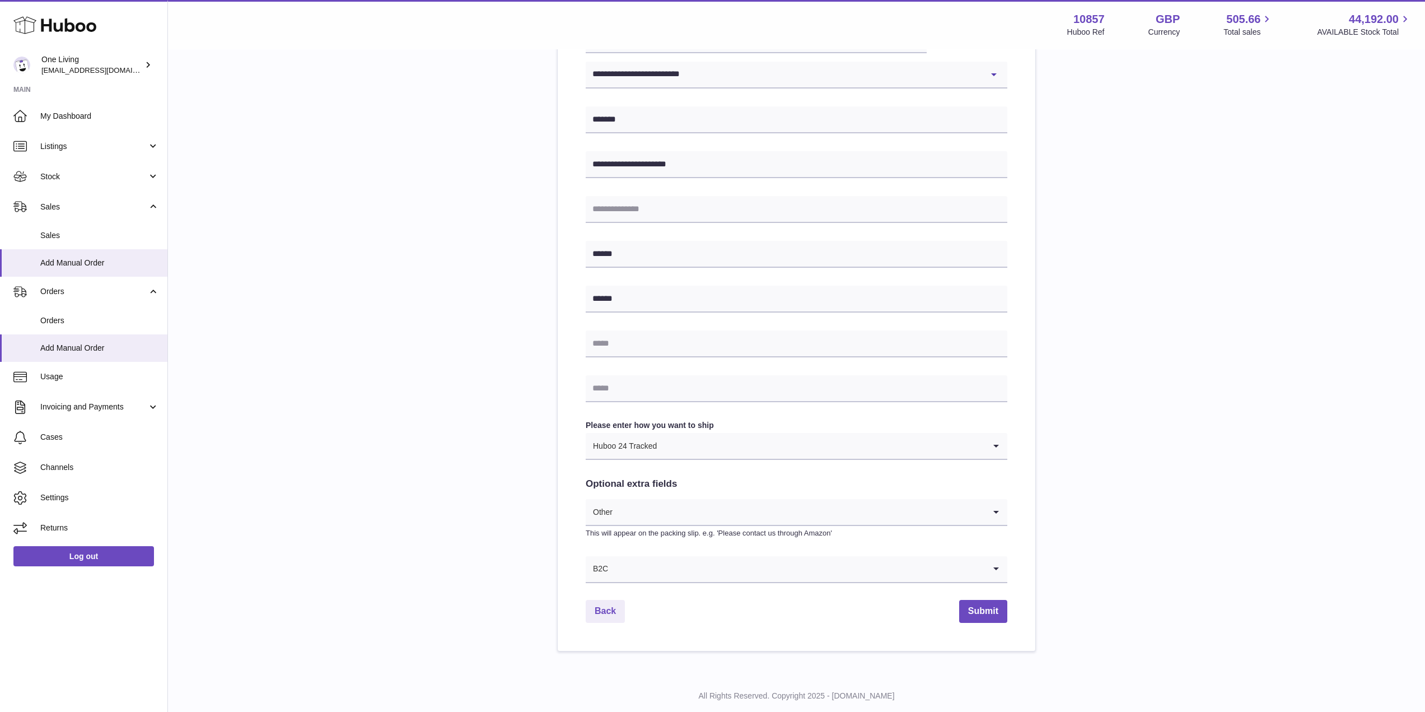
scroll to position [302, 0]
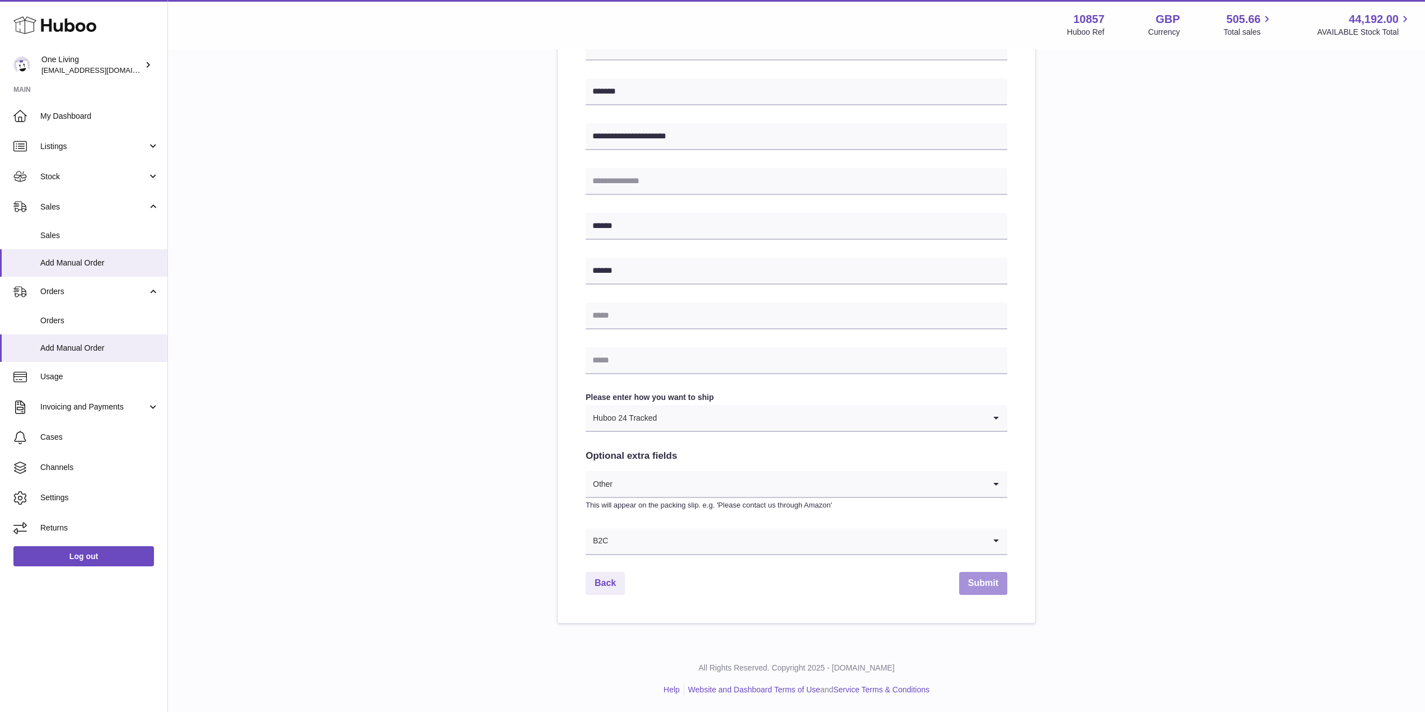
click at [983, 582] on button "Submit" at bounding box center [983, 583] width 48 height 23
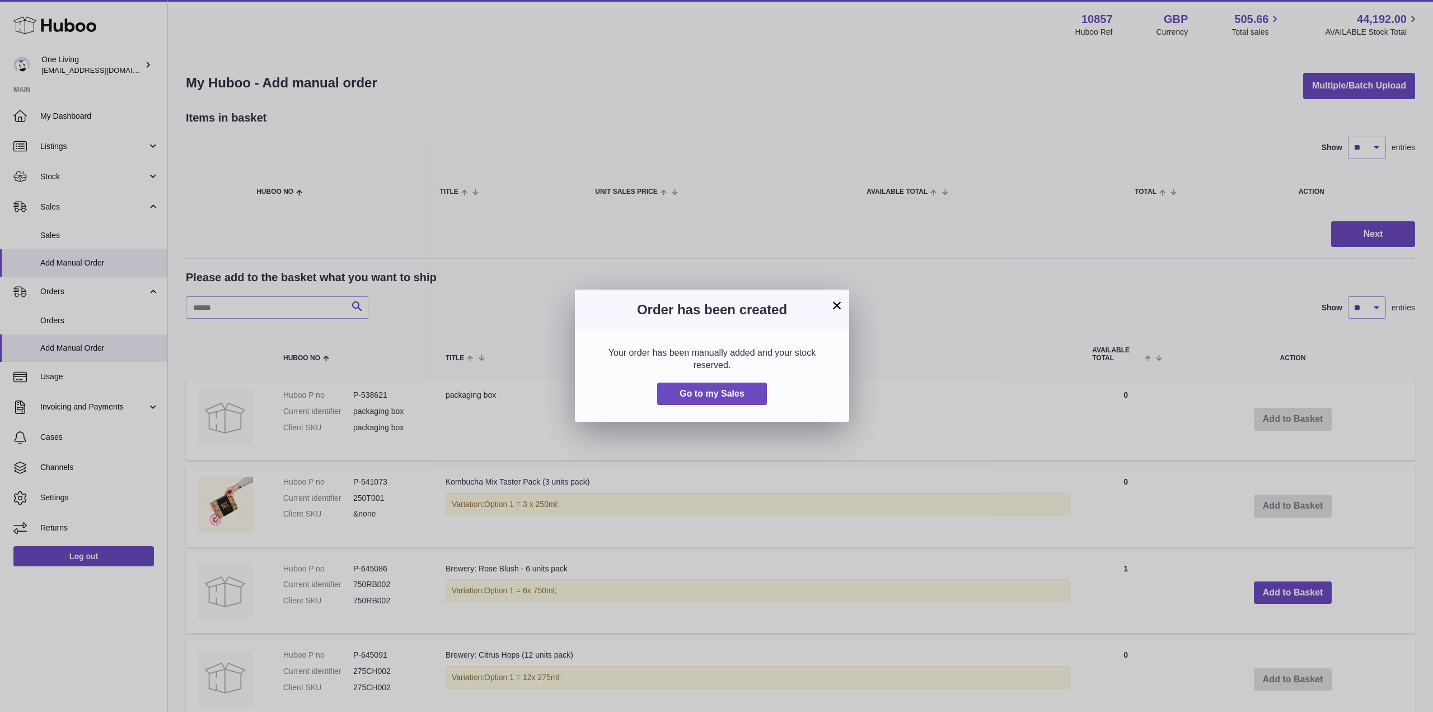
click at [837, 301] on button "×" at bounding box center [836, 304] width 13 height 13
